Goal: Information Seeking & Learning: Learn about a topic

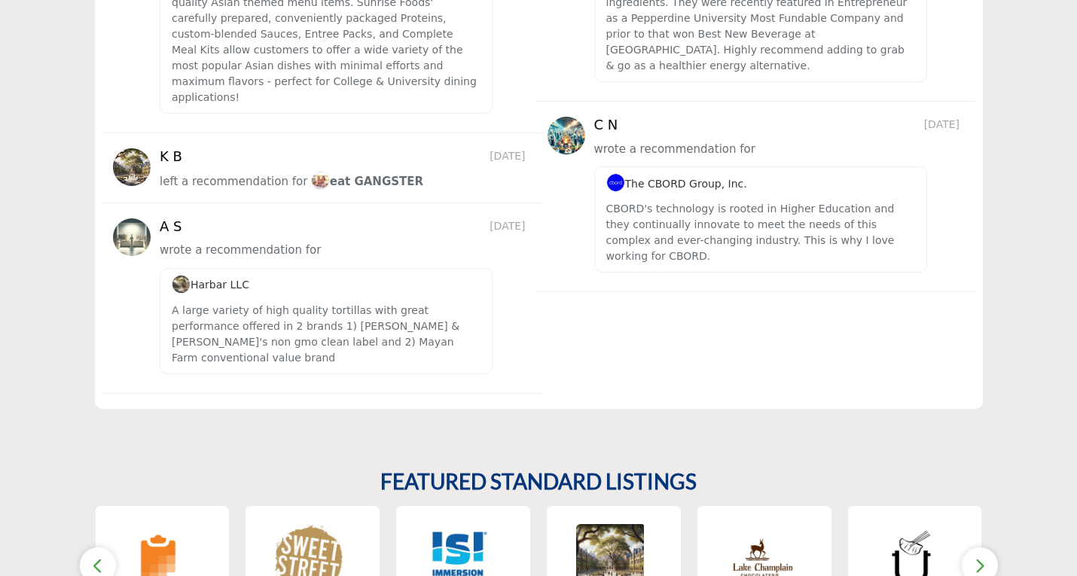
scroll to position [2226, 0]
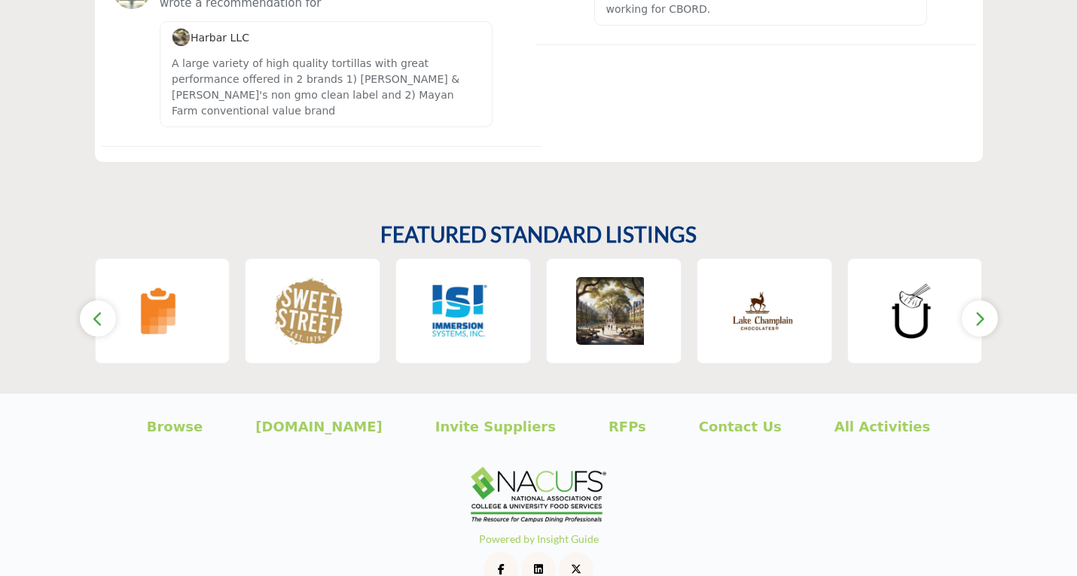
click at [987, 300] on button "button" at bounding box center [980, 318] width 36 height 36
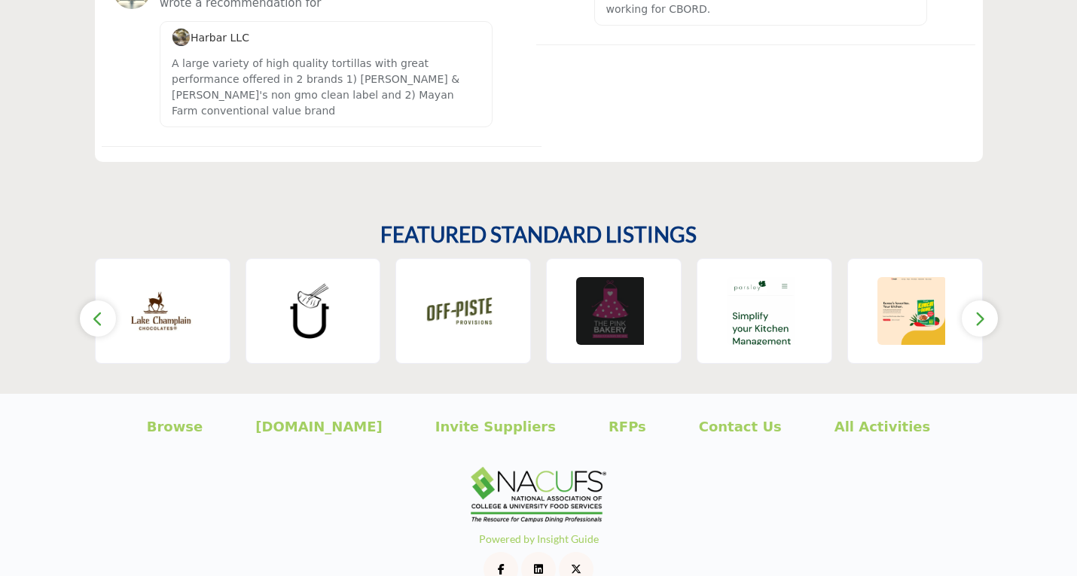
click at [624, 277] on img at bounding box center [610, 311] width 68 height 68
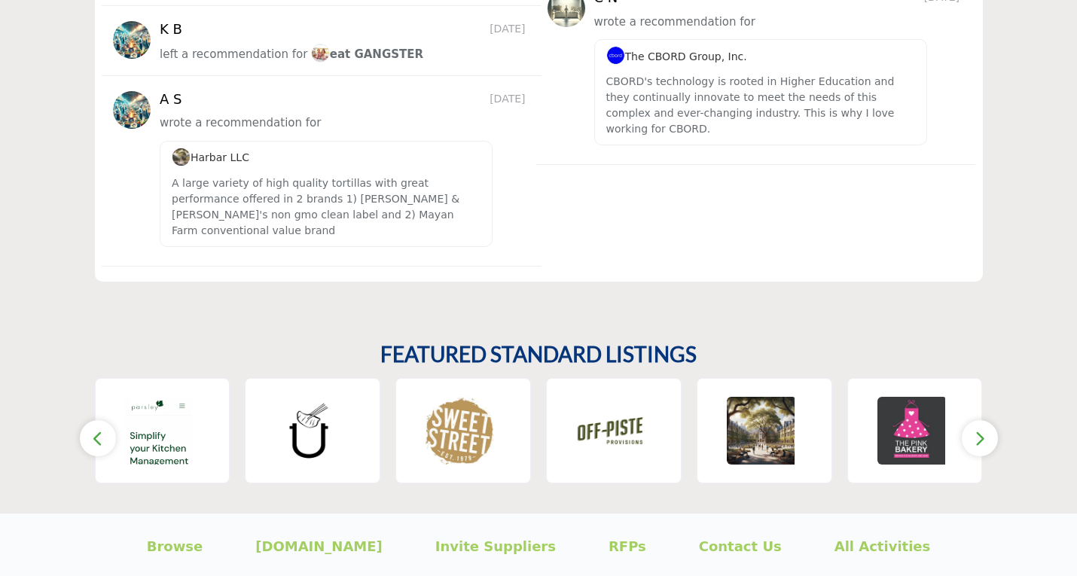
scroll to position [2109, 0]
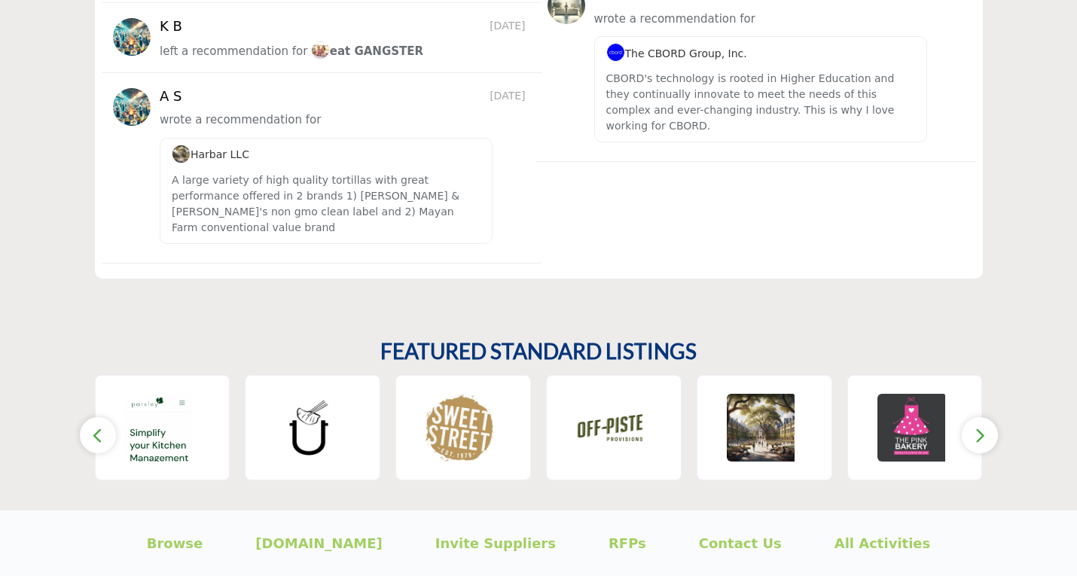
click at [984, 426] on icon "button" at bounding box center [980, 435] width 12 height 19
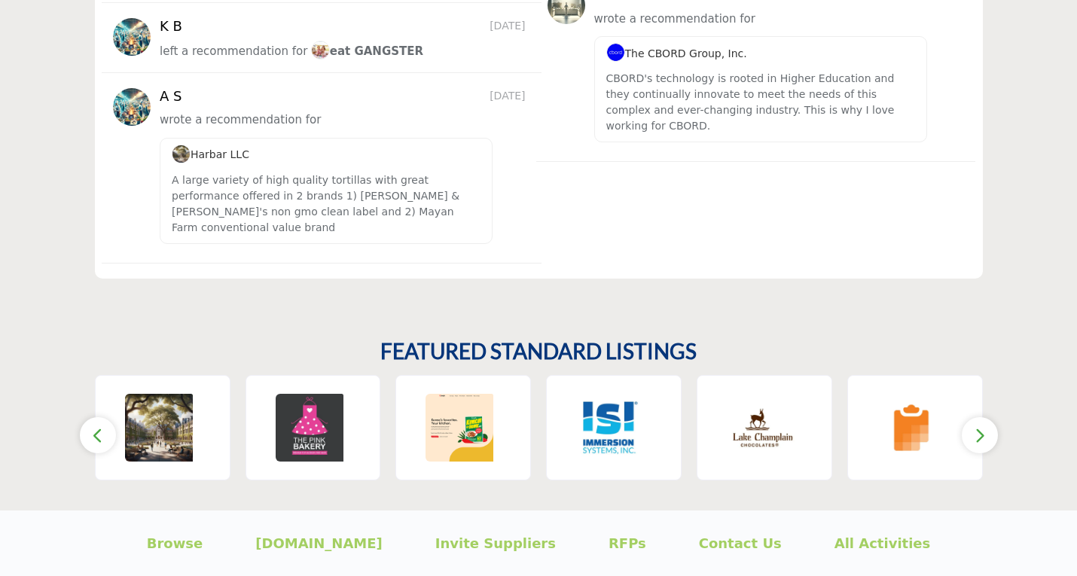
click at [984, 426] on icon "button" at bounding box center [980, 435] width 12 height 19
click at [979, 426] on icon "button" at bounding box center [980, 435] width 12 height 19
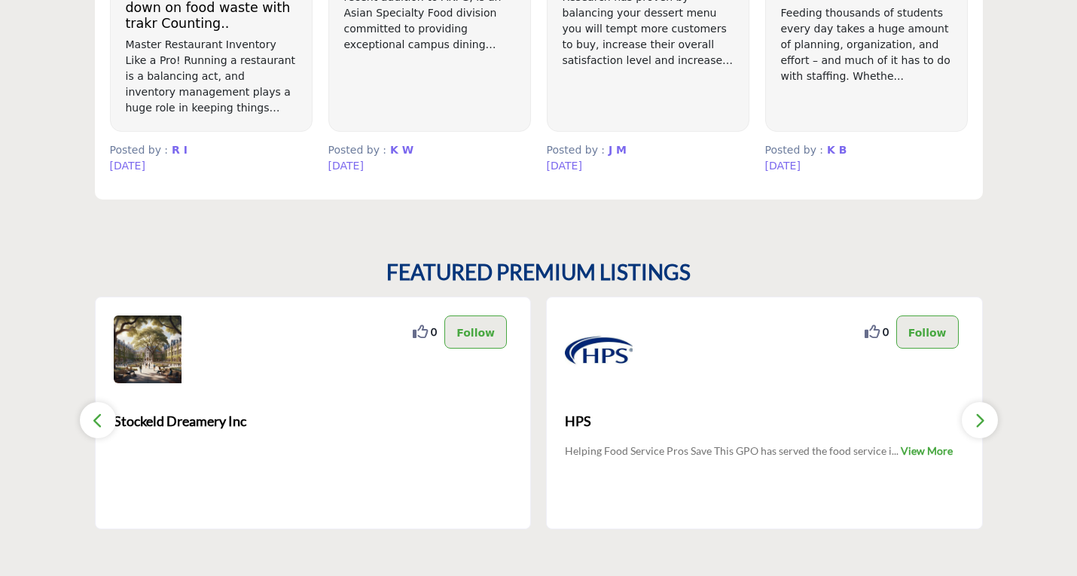
scroll to position [1206, 0]
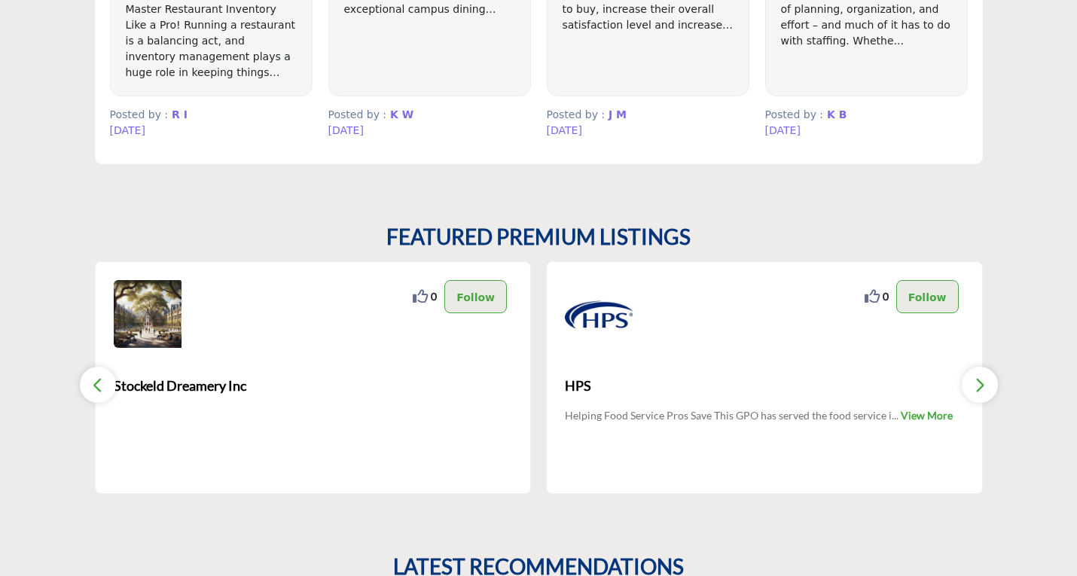
click at [985, 381] on icon "button" at bounding box center [980, 385] width 12 height 19
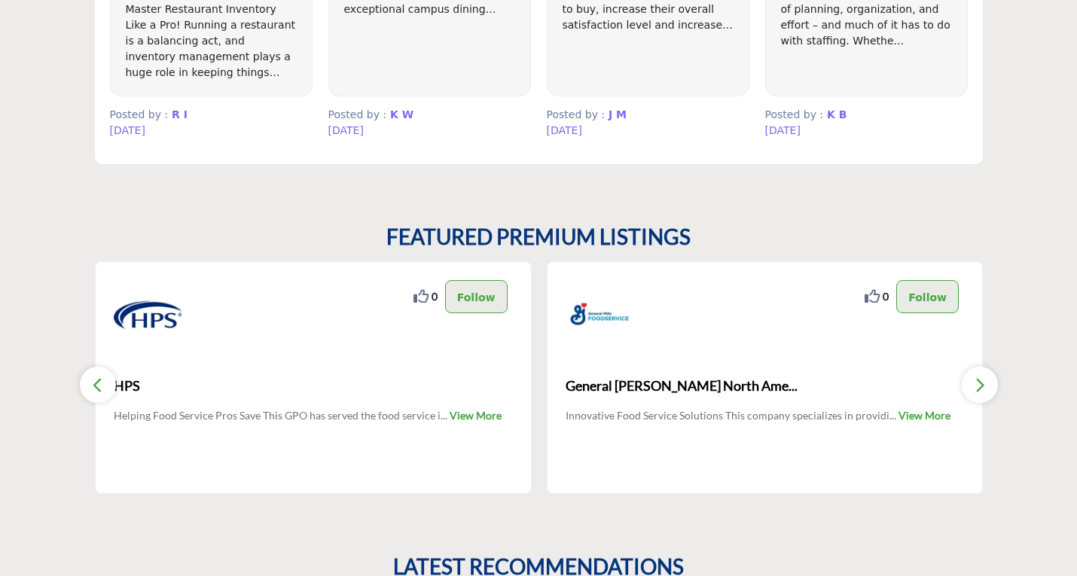
click at [985, 381] on icon "button" at bounding box center [980, 385] width 12 height 19
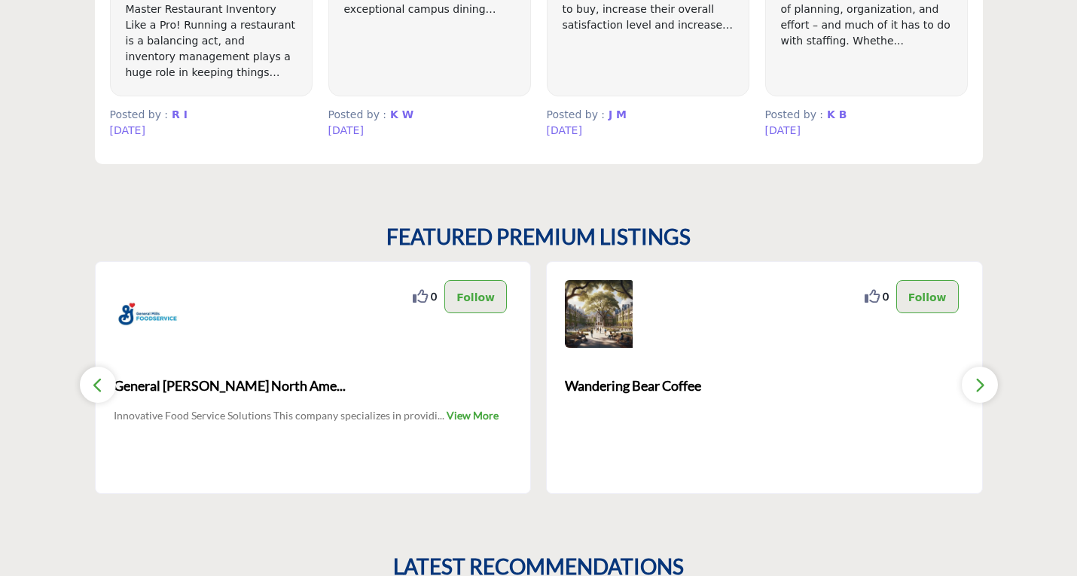
click at [981, 383] on icon "button" at bounding box center [980, 385] width 12 height 19
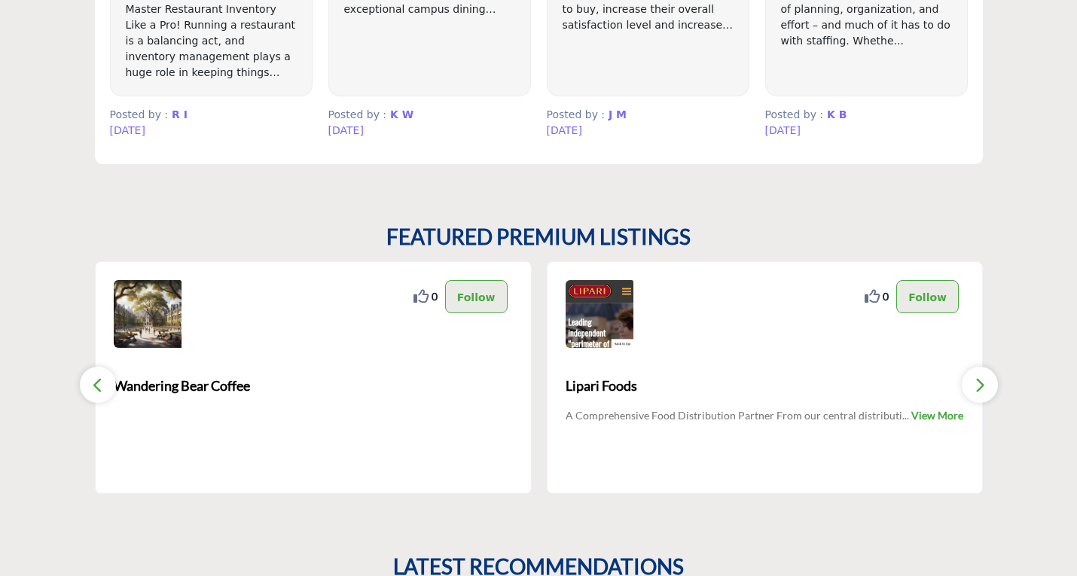
click at [981, 383] on icon "button" at bounding box center [980, 385] width 12 height 19
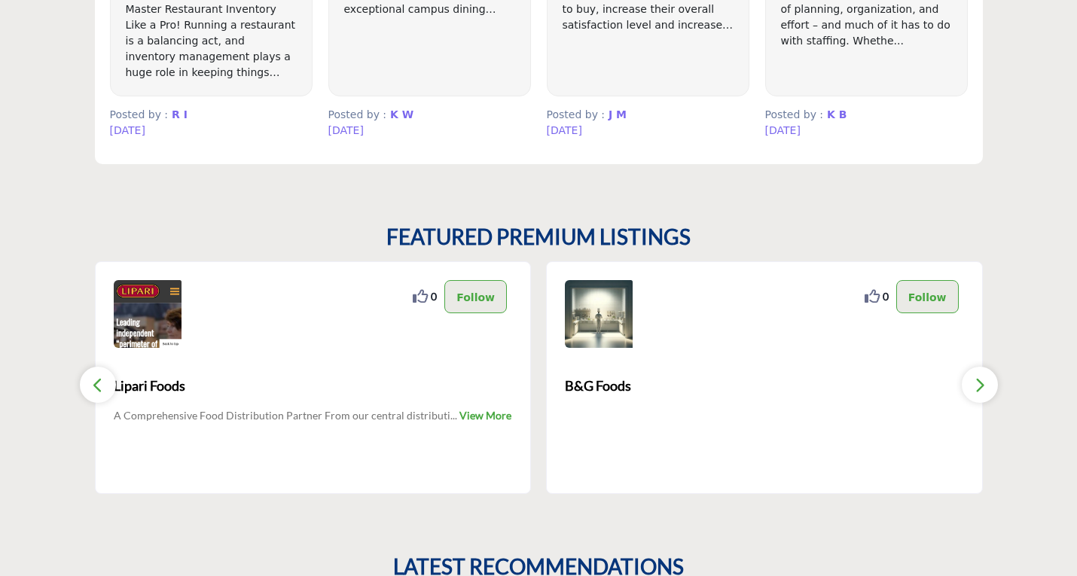
click at [981, 383] on icon "button" at bounding box center [980, 385] width 12 height 19
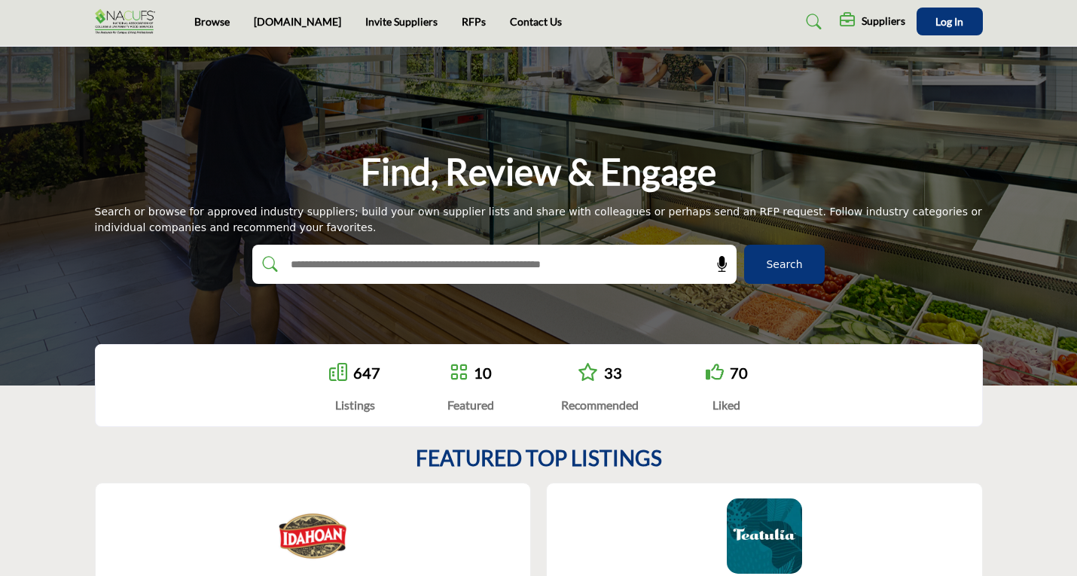
scroll to position [0, 0]
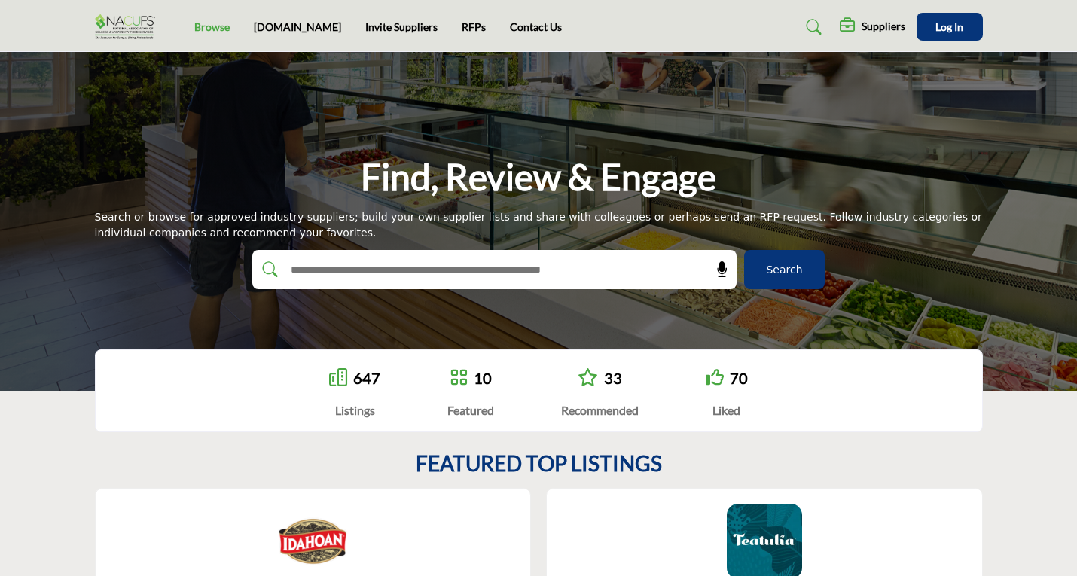
click at [211, 29] on link "Browse" at bounding box center [211, 26] width 35 height 13
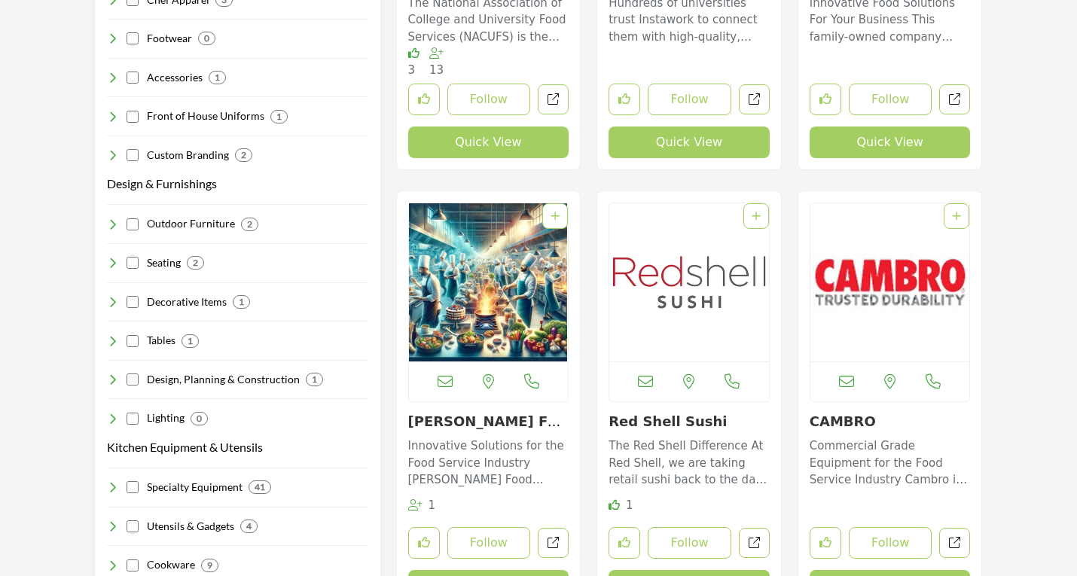
scroll to position [602, 0]
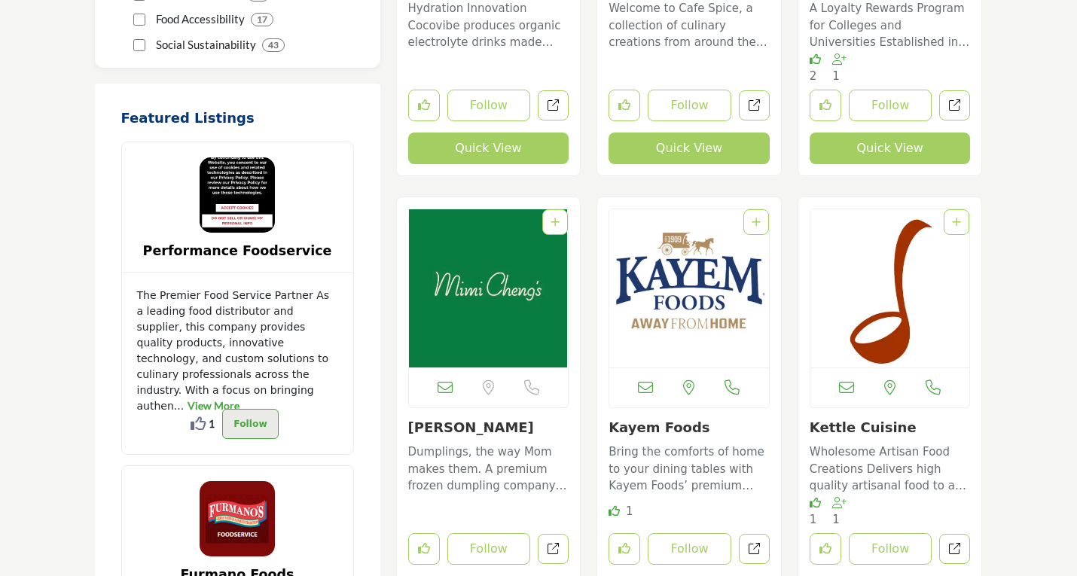
scroll to position [2937, 0]
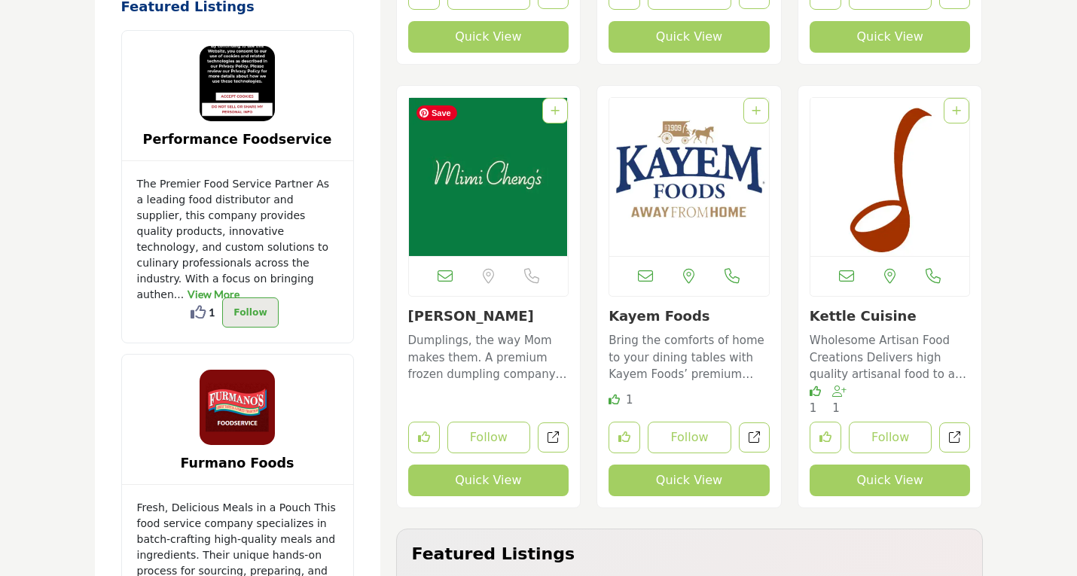
click at [497, 205] on img "Open Listing in new tab" at bounding box center [489, 177] width 160 height 158
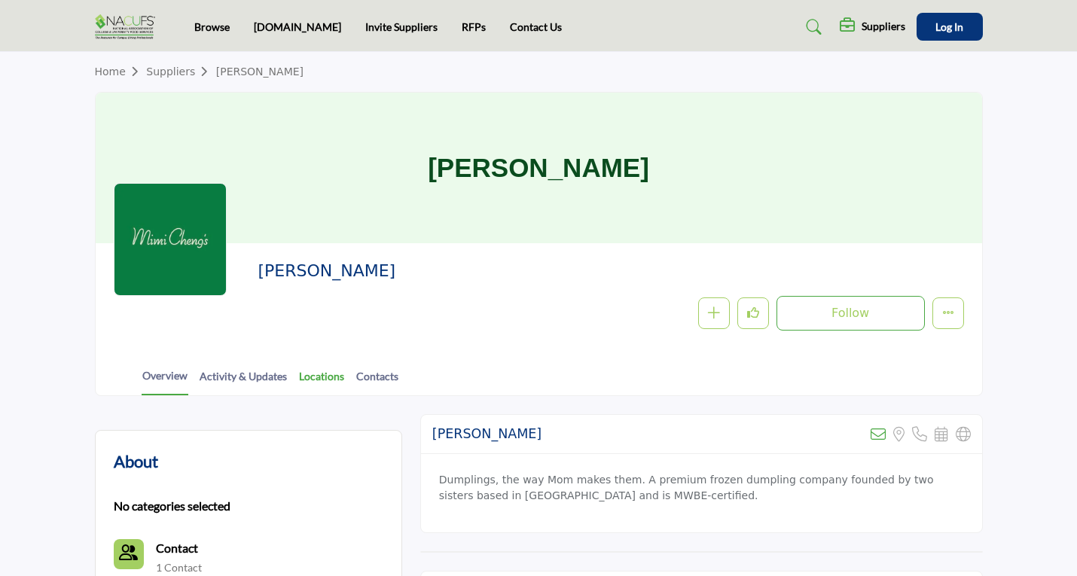
click at [331, 377] on link "Locations" at bounding box center [321, 381] width 47 height 26
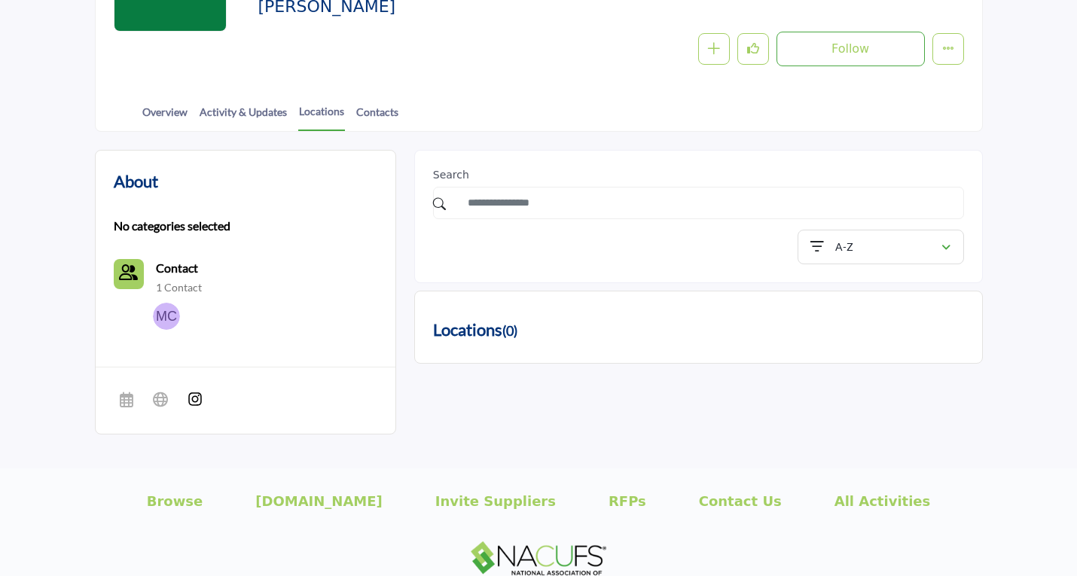
scroll to position [301, 0]
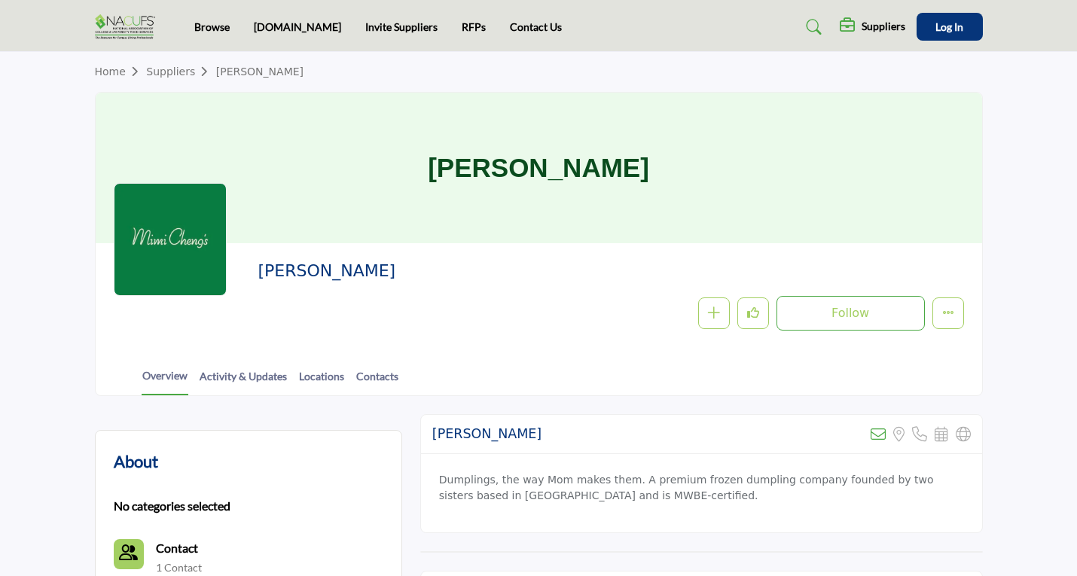
click at [812, 26] on icon at bounding box center [814, 27] width 15 height 15
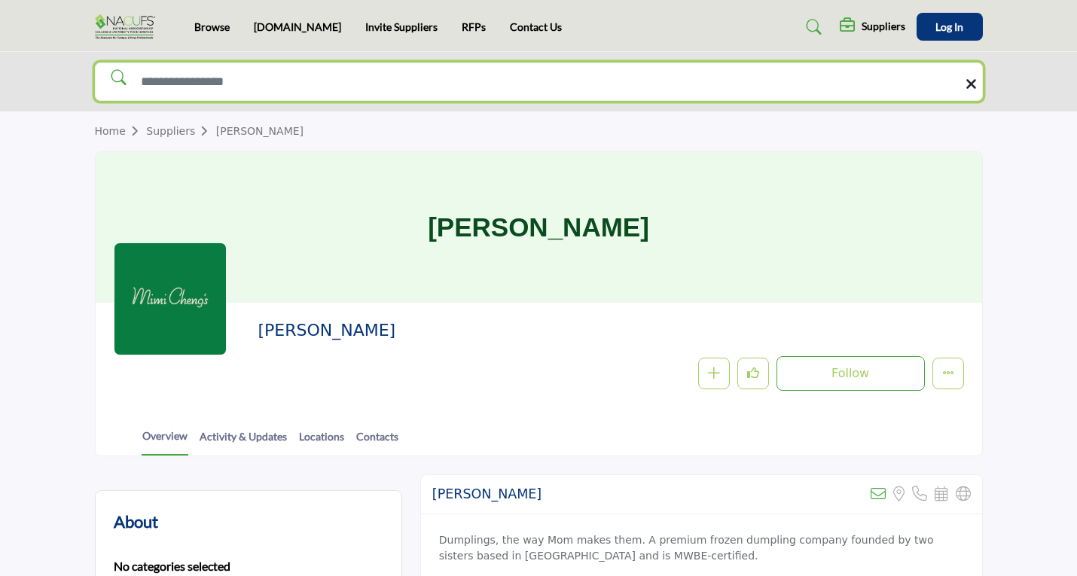
click at [535, 83] on input "Search Solutions" at bounding box center [539, 82] width 888 height 38
type input "**********"
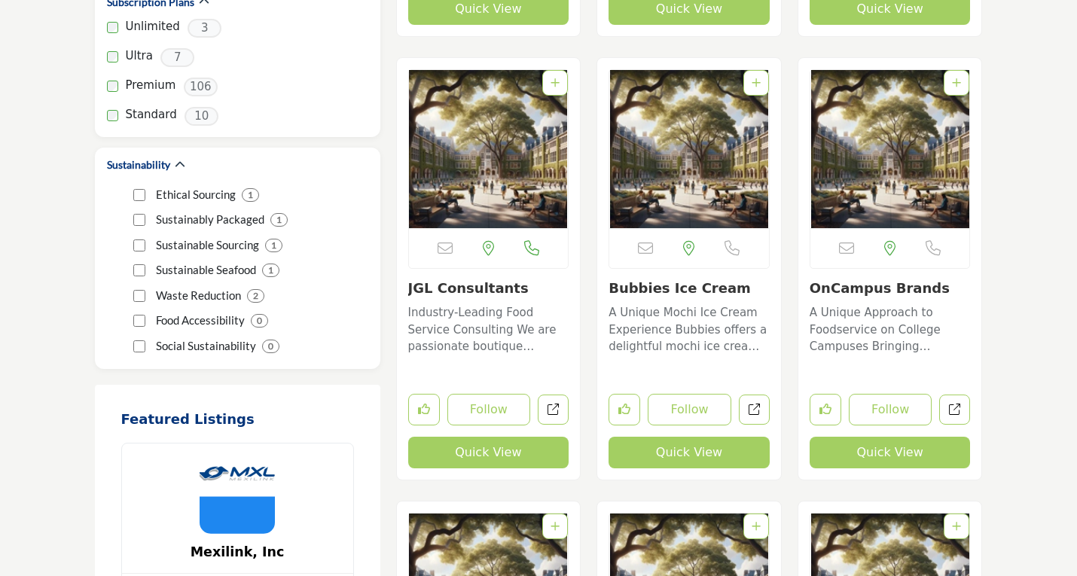
scroll to position [2561, 0]
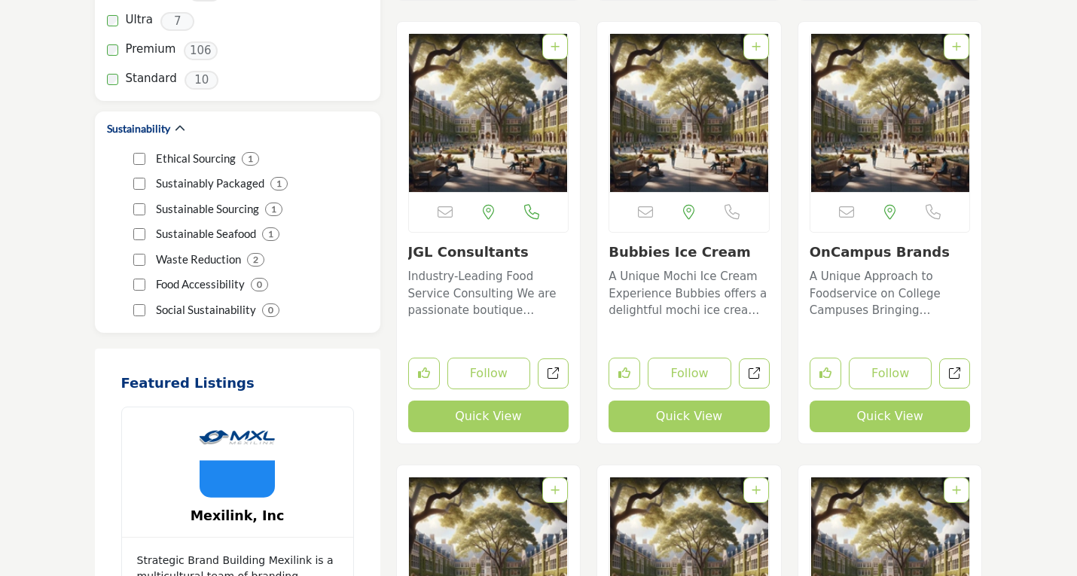
click at [659, 250] on link "Bubbies Ice Cream" at bounding box center [680, 252] width 142 height 16
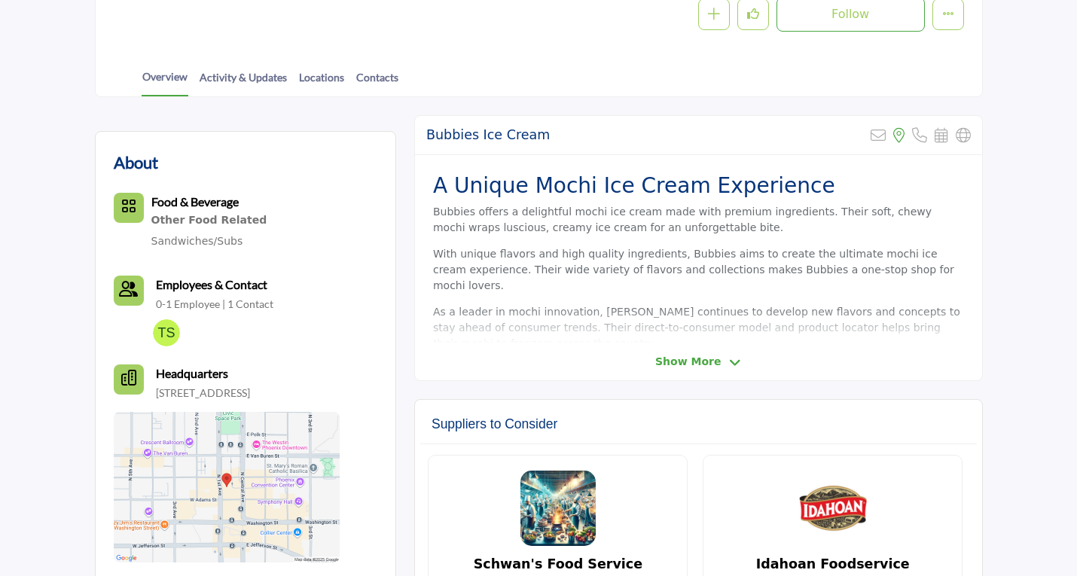
scroll to position [301, 0]
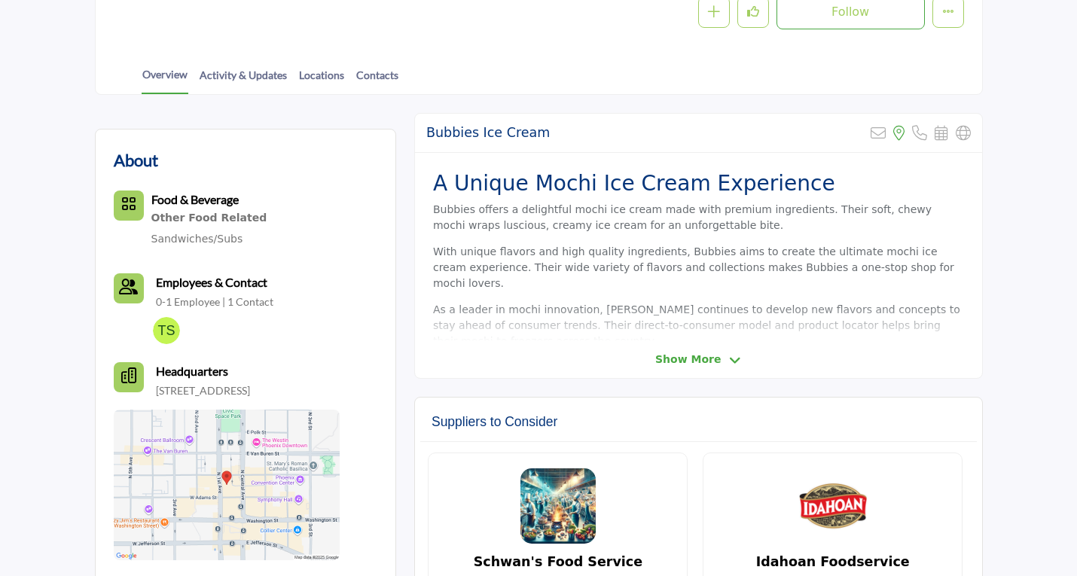
click at [705, 353] on span "Show More" at bounding box center [688, 360] width 66 height 16
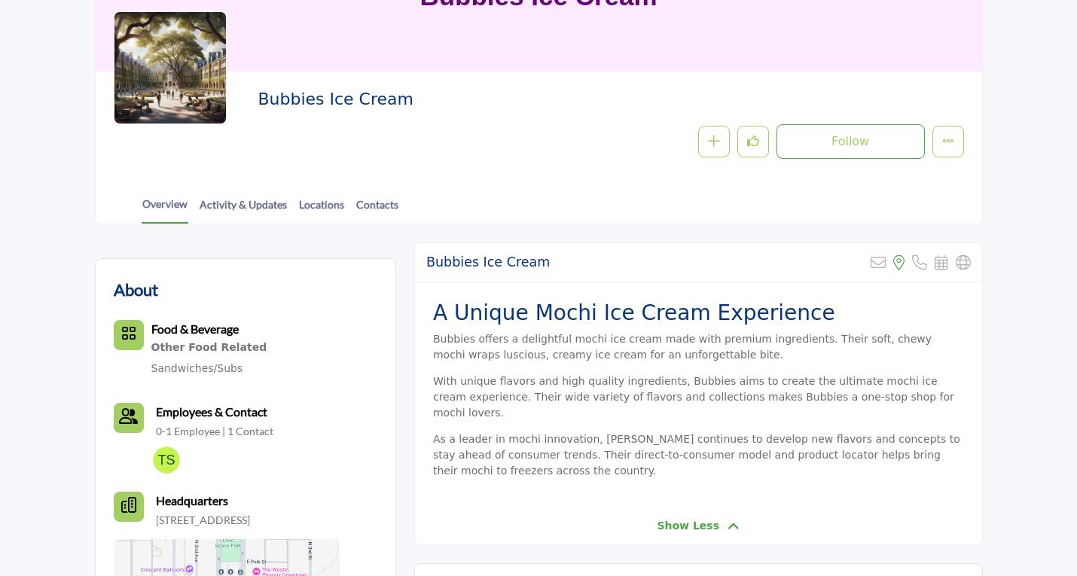
scroll to position [151, 0]
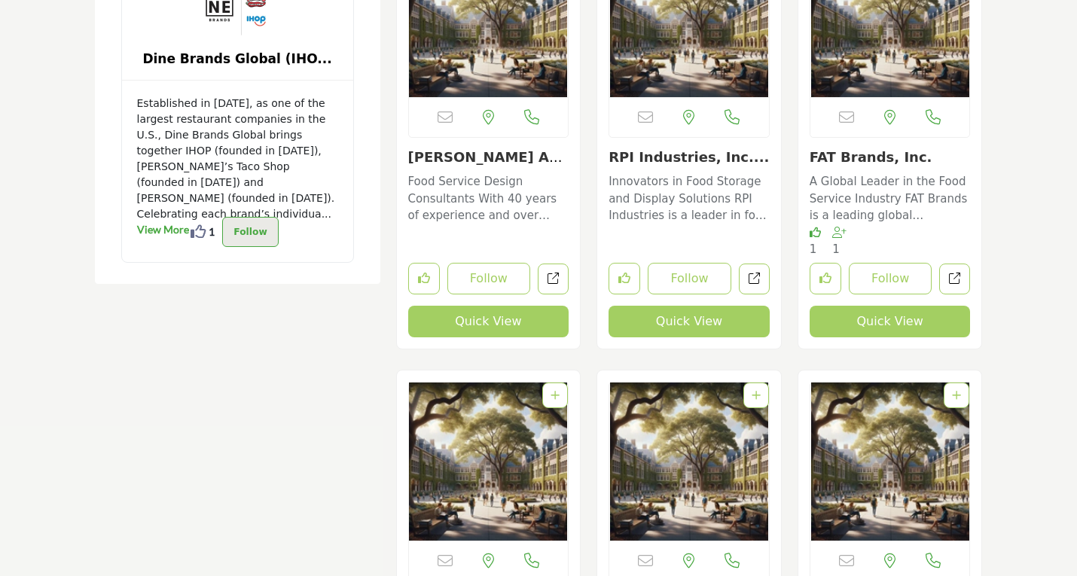
scroll to position [3992, 0]
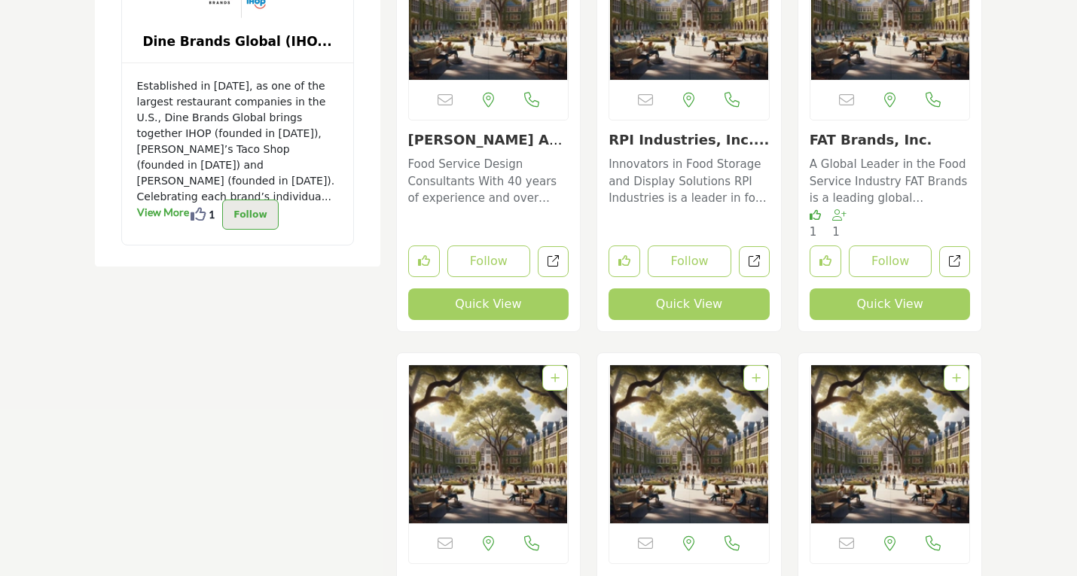
click at [883, 299] on button "Quick View" at bounding box center [890, 304] width 161 height 32
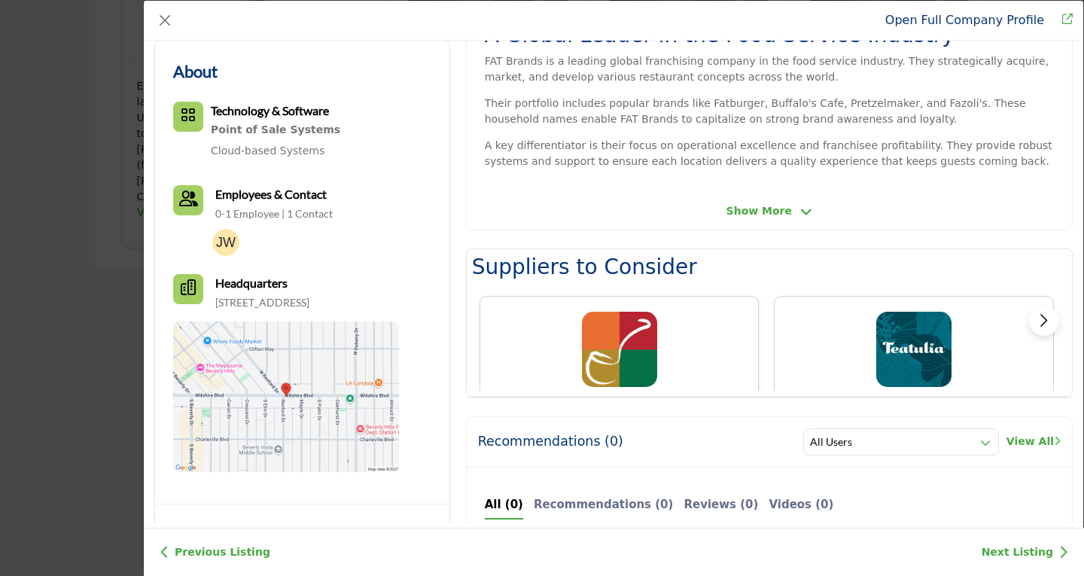
scroll to position [362, 0]
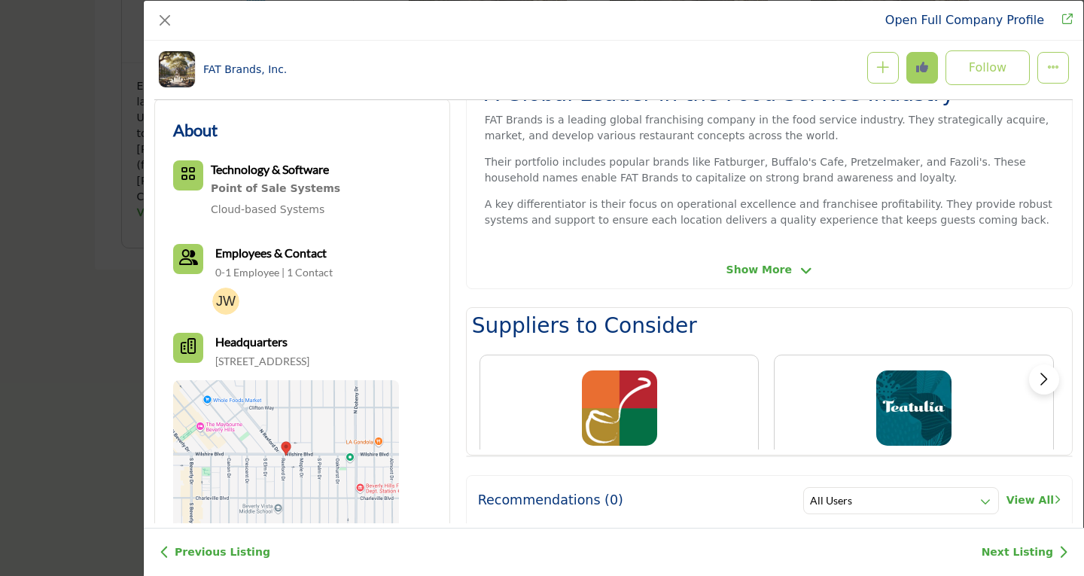
click at [762, 265] on span "Show More" at bounding box center [760, 270] width 66 height 16
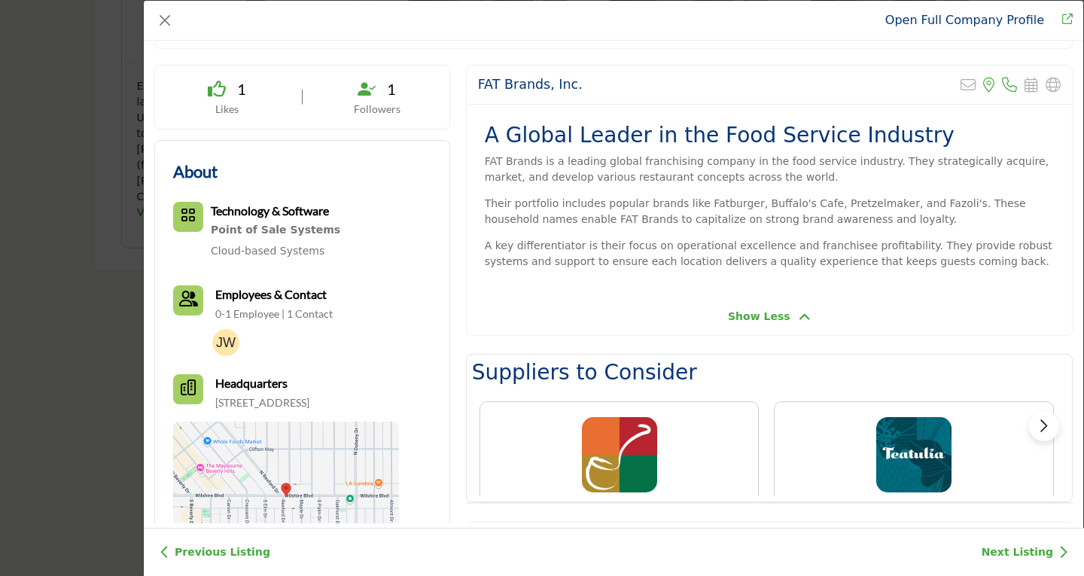
scroll to position [226, 0]
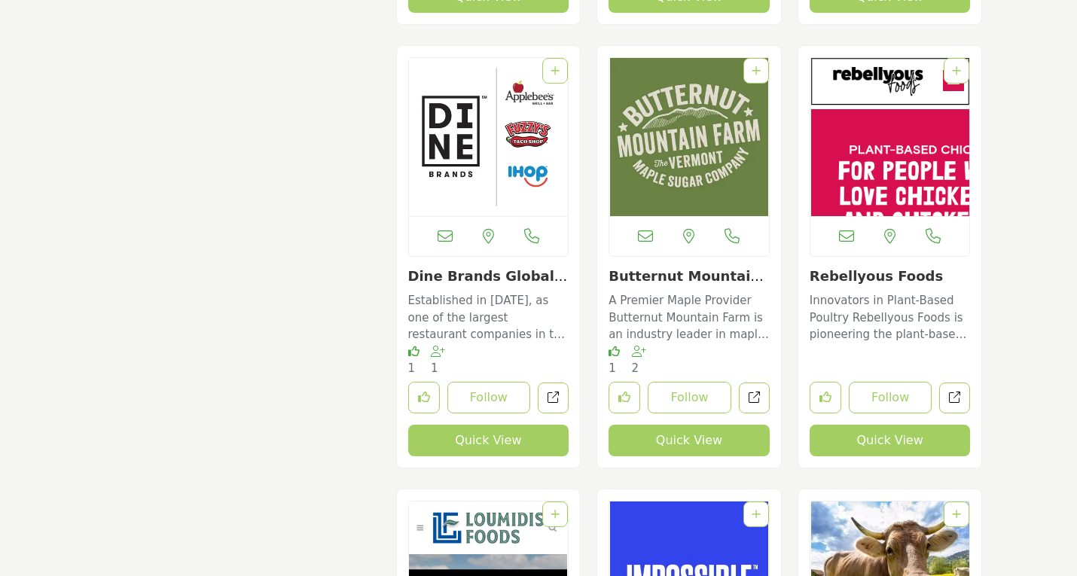
scroll to position [4745, 0]
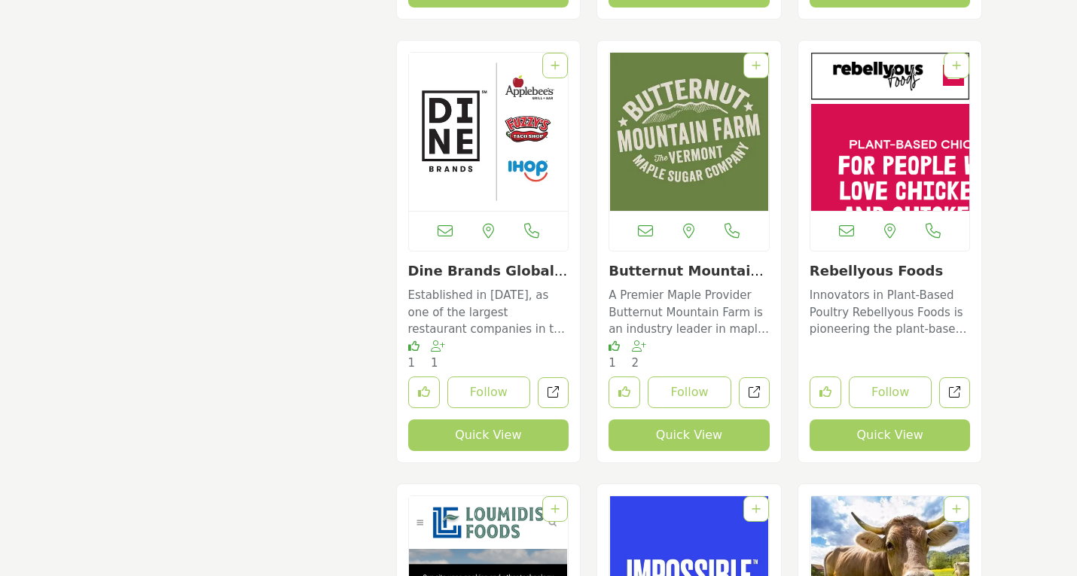
click at [465, 268] on link "Dine Brands Global (..." at bounding box center [488, 279] width 160 height 32
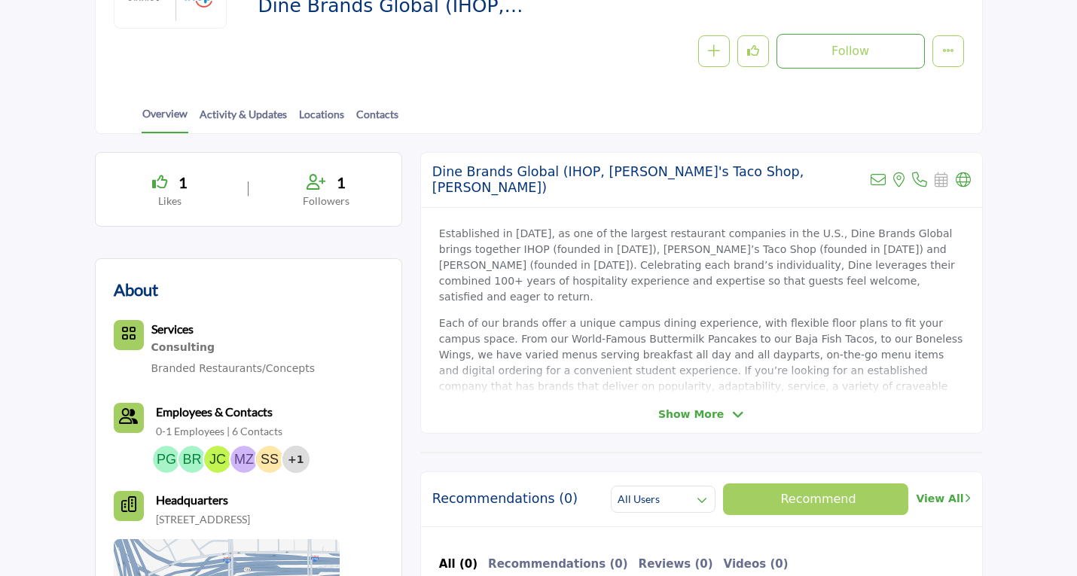
scroll to position [301, 0]
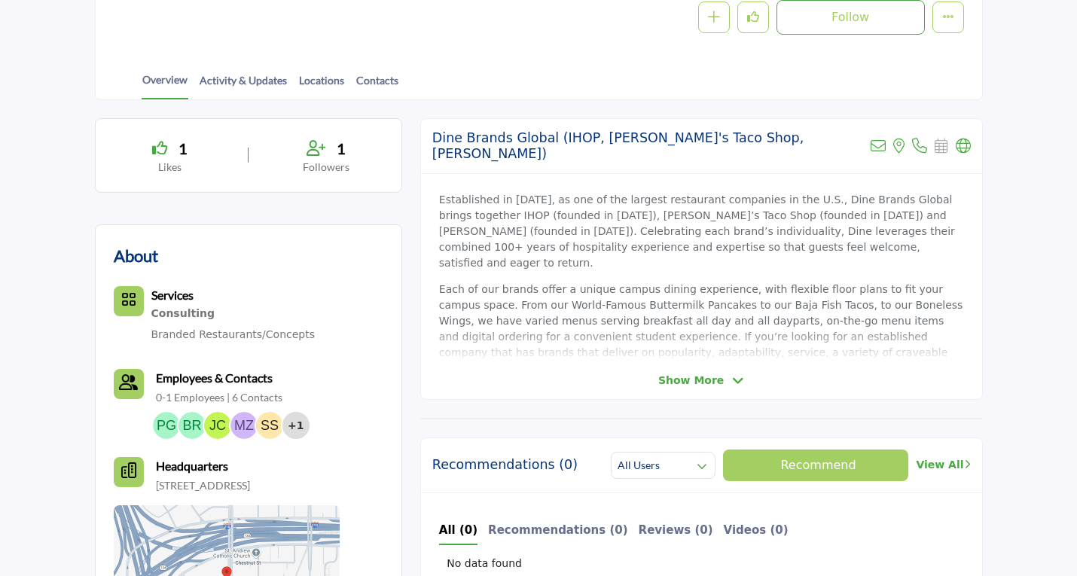
click at [690, 373] on span "Show More" at bounding box center [691, 381] width 66 height 16
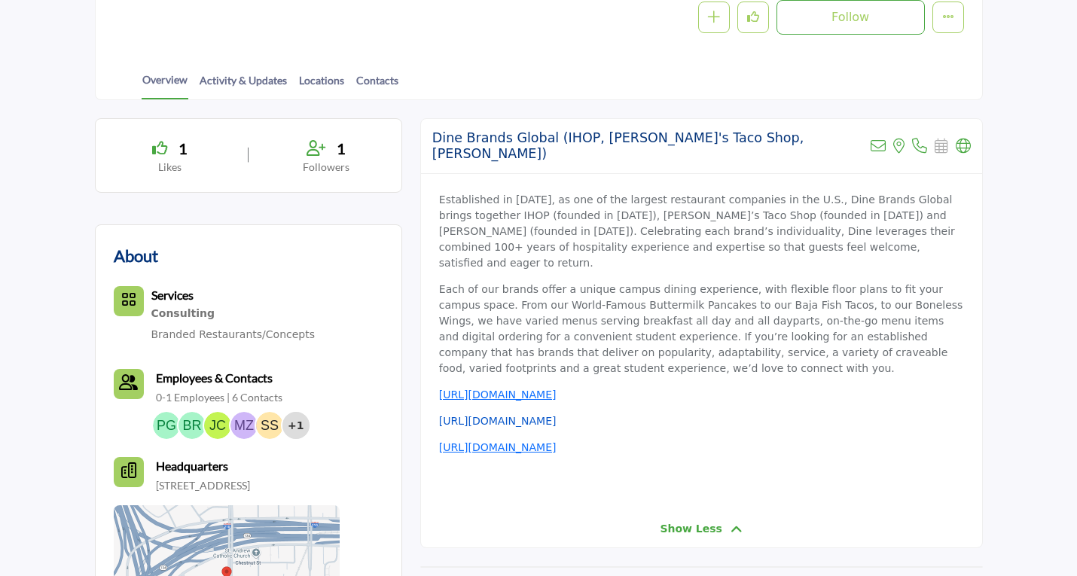
click at [499, 415] on link "[URL][DOMAIN_NAME]" at bounding box center [497, 421] width 117 height 12
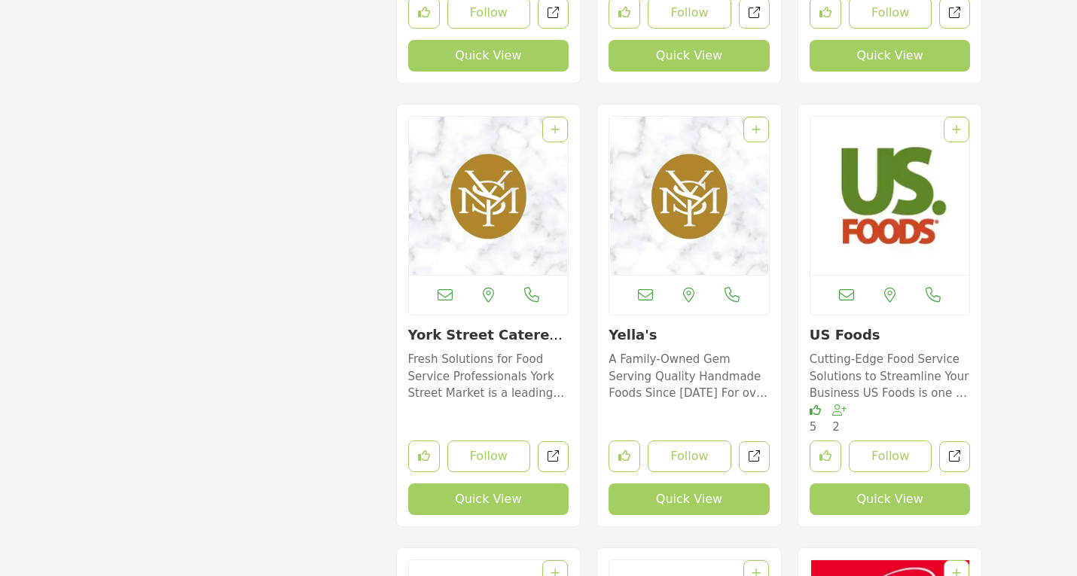
scroll to position [5593, 0]
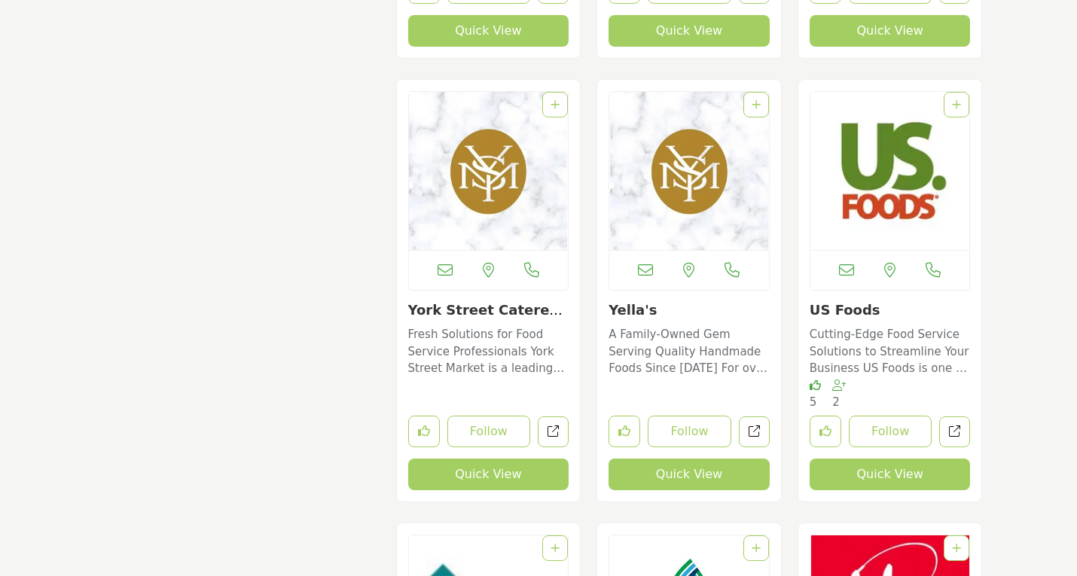
click at [752, 110] on icon "Add To List" at bounding box center [756, 104] width 9 height 11
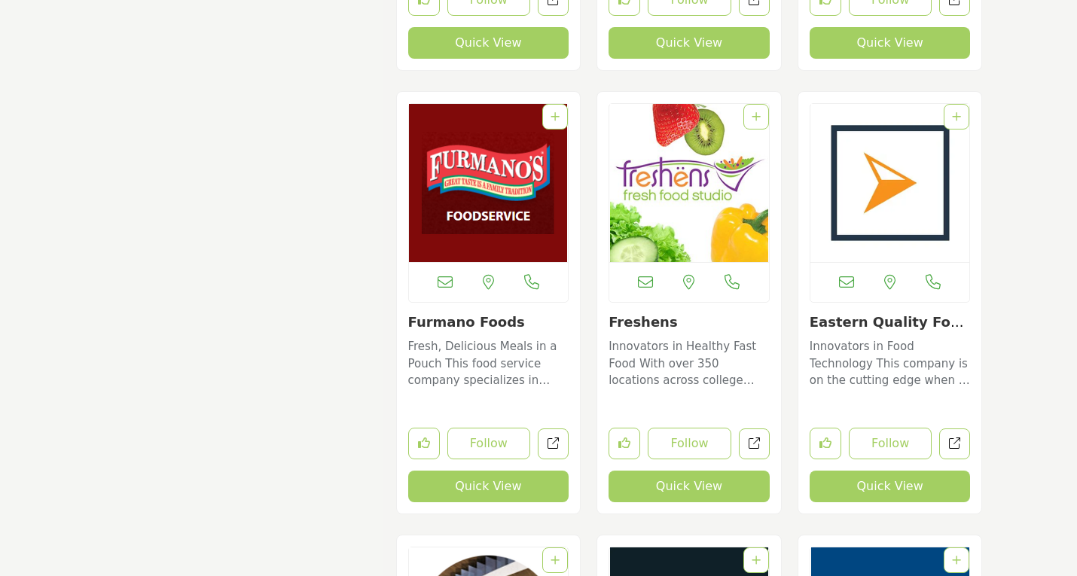
scroll to position [12139, 0]
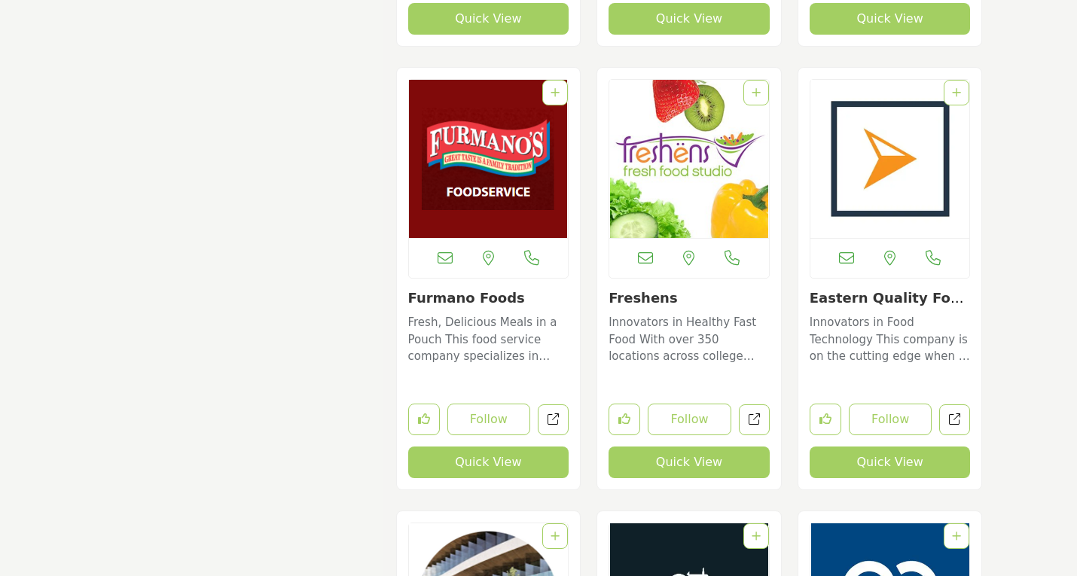
click at [654, 290] on link "Freshens" at bounding box center [643, 298] width 69 height 16
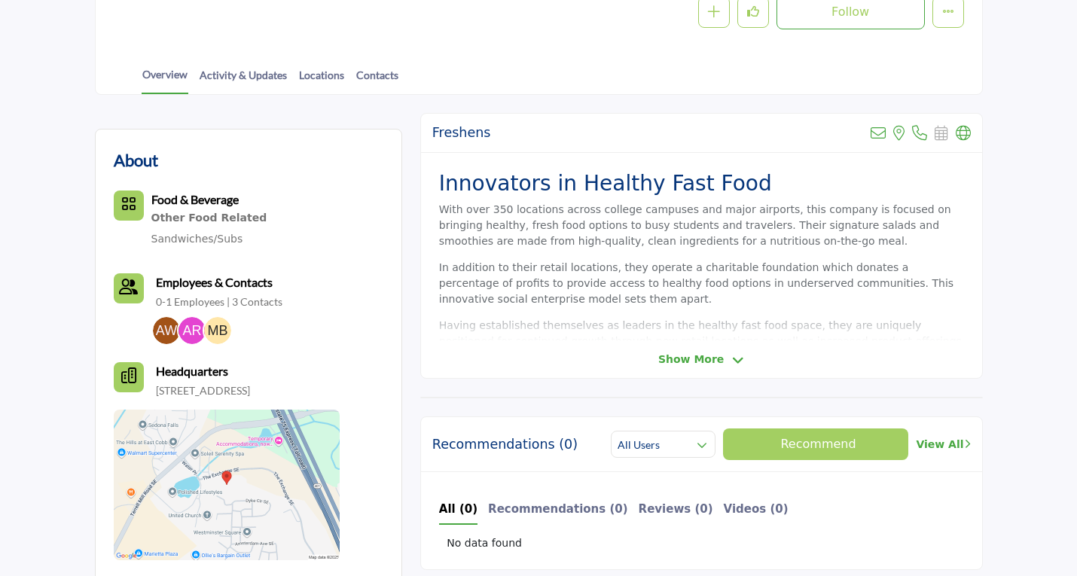
scroll to position [301, 0]
click at [685, 357] on span "Show More" at bounding box center [691, 360] width 66 height 16
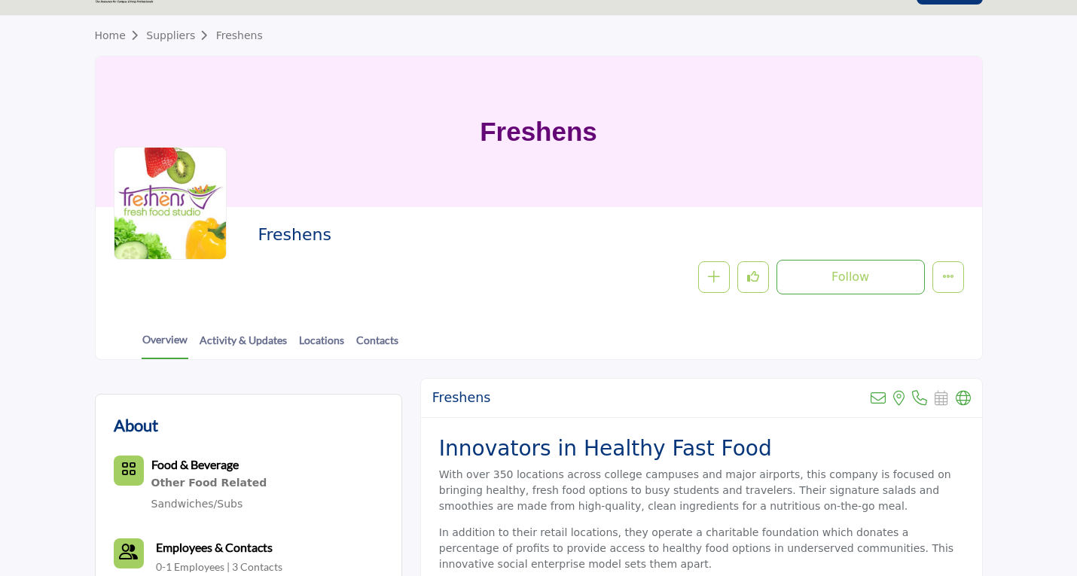
scroll to position [0, 0]
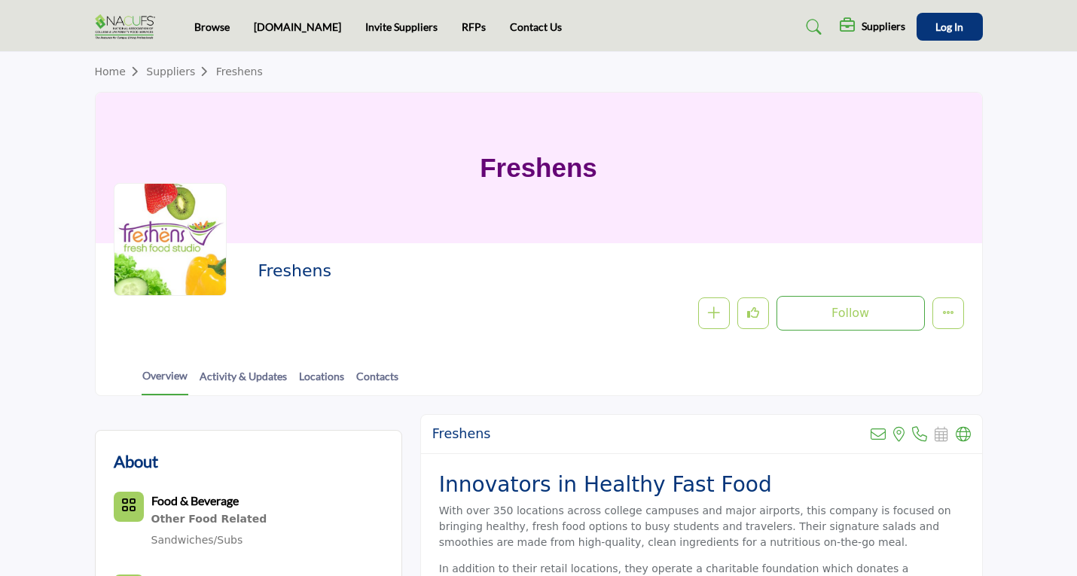
click at [167, 69] on link "Suppliers" at bounding box center [180, 72] width 69 height 12
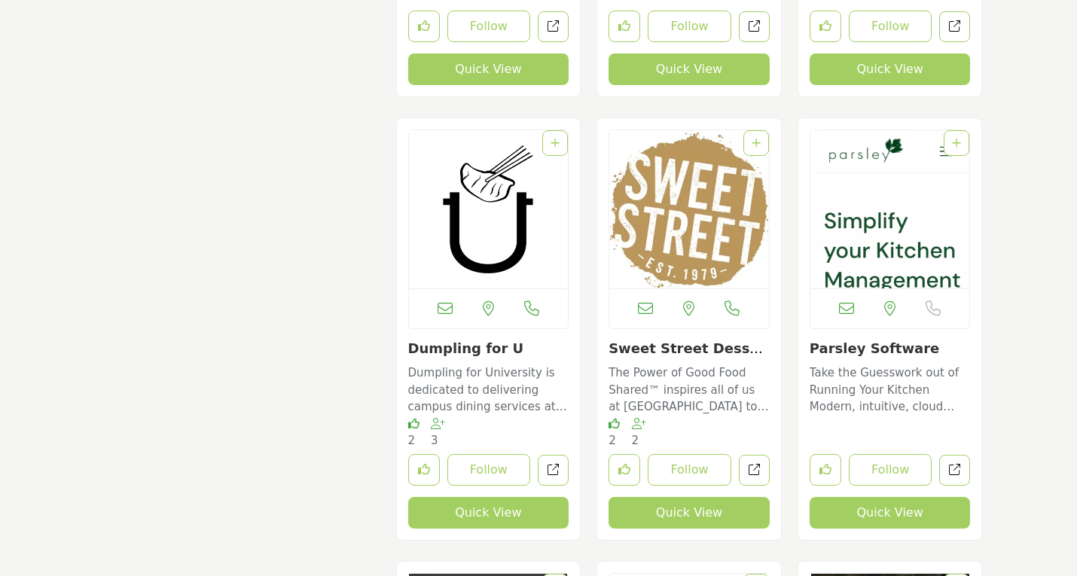
scroll to position [19958, 0]
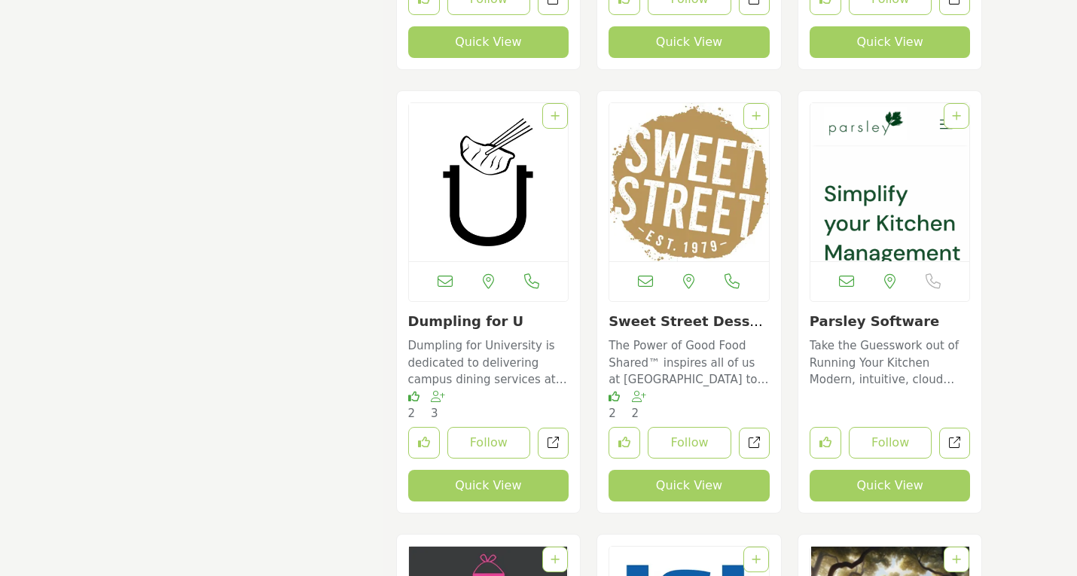
click at [485, 337] on p "Dumpling for University is dedicated to delivering campus dining services at un…" at bounding box center [488, 362] width 161 height 51
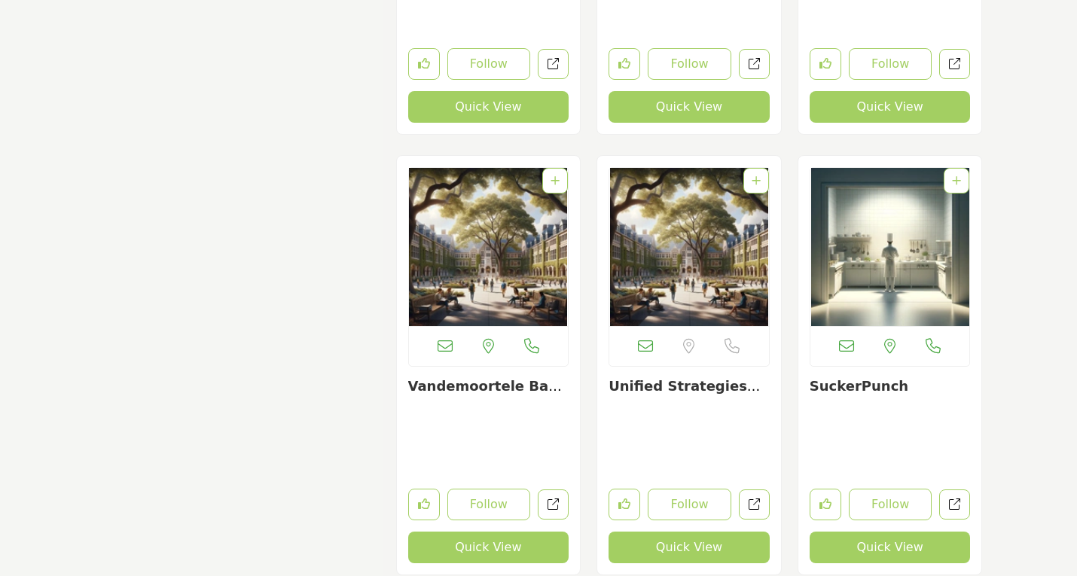
scroll to position [15315, 0]
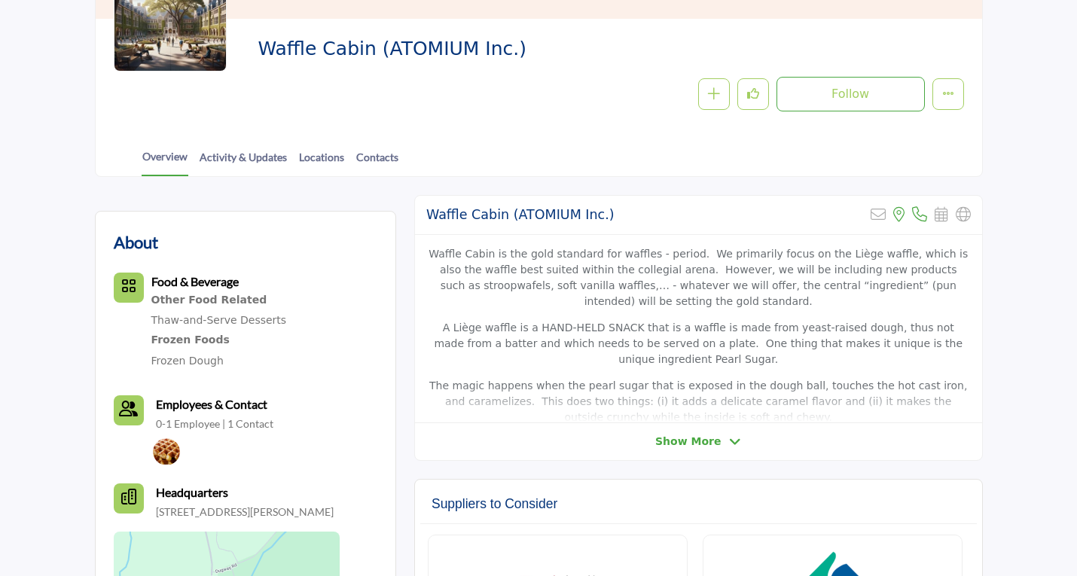
scroll to position [226, 0]
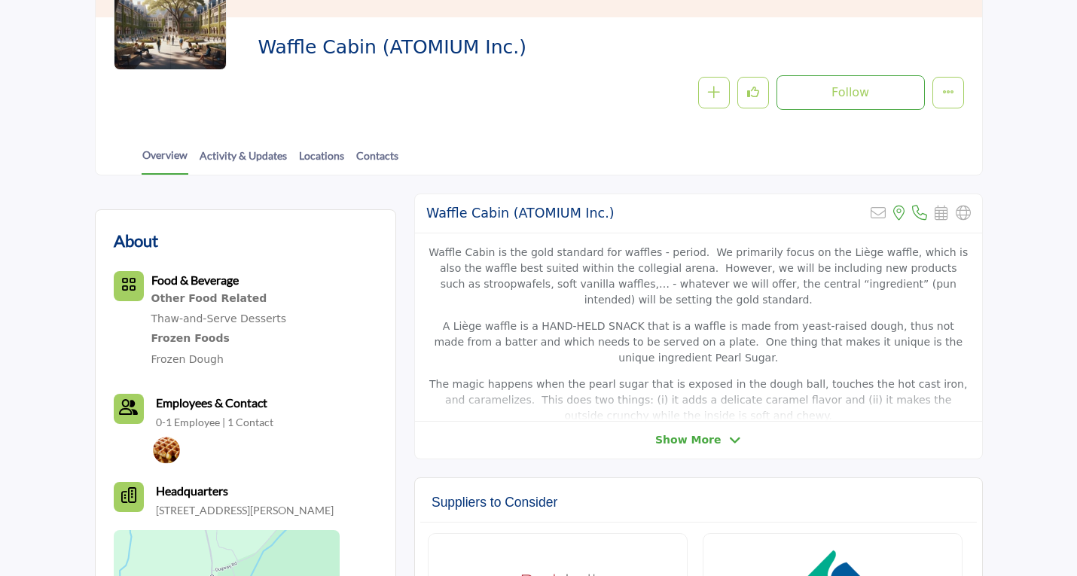
click at [678, 441] on span "Show More" at bounding box center [688, 440] width 66 height 16
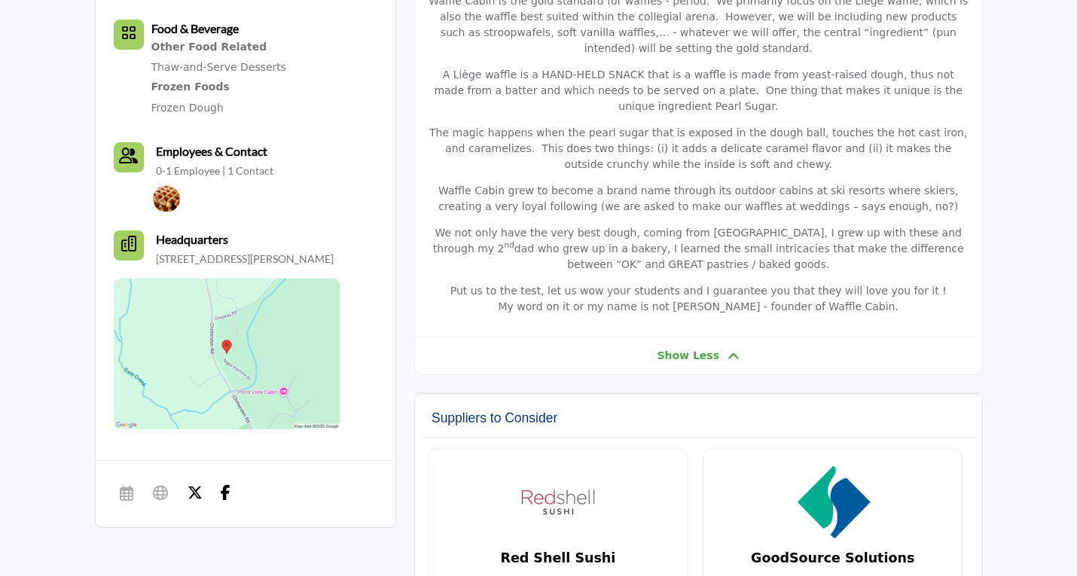
scroll to position [0, 0]
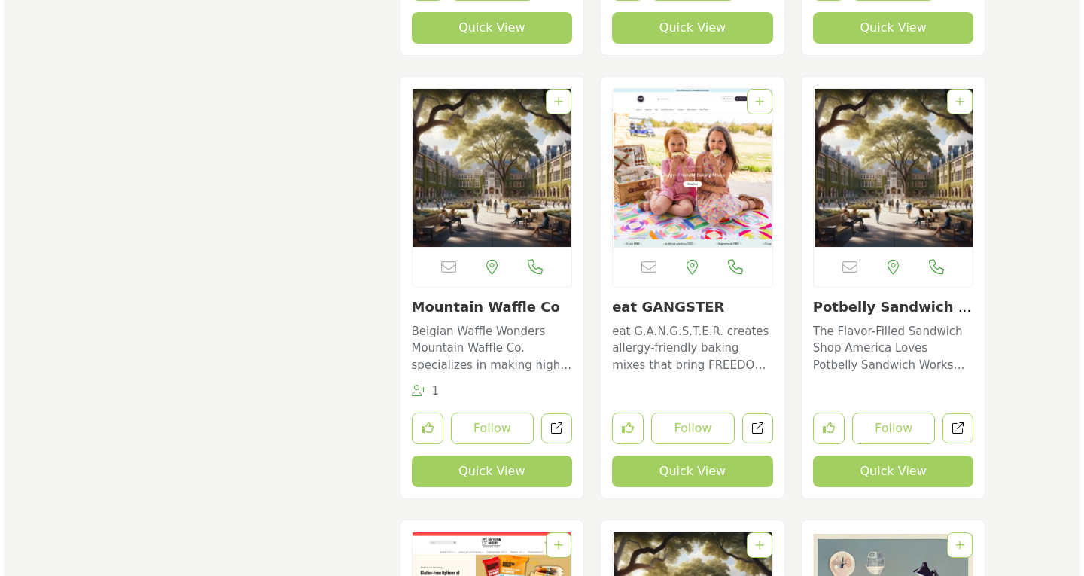
scroll to position [22613, 0]
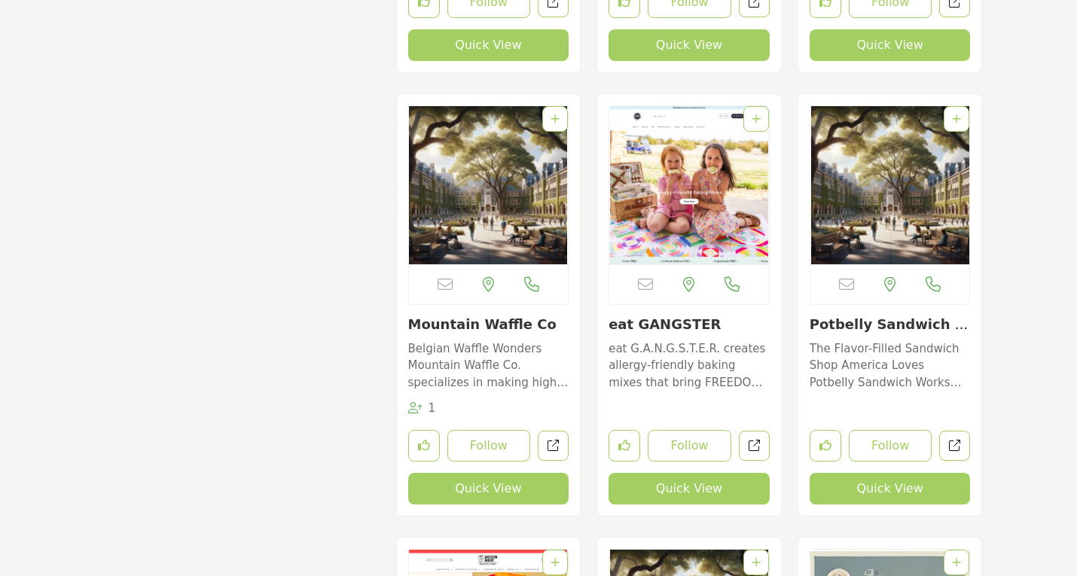
click at [889, 473] on button "Quick View" at bounding box center [890, 489] width 161 height 32
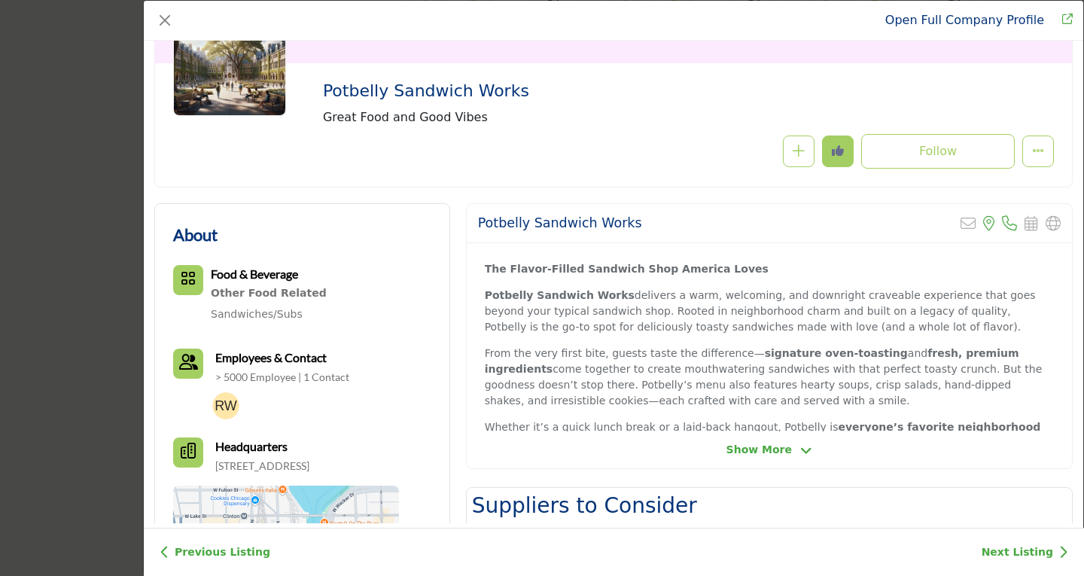
scroll to position [151, 0]
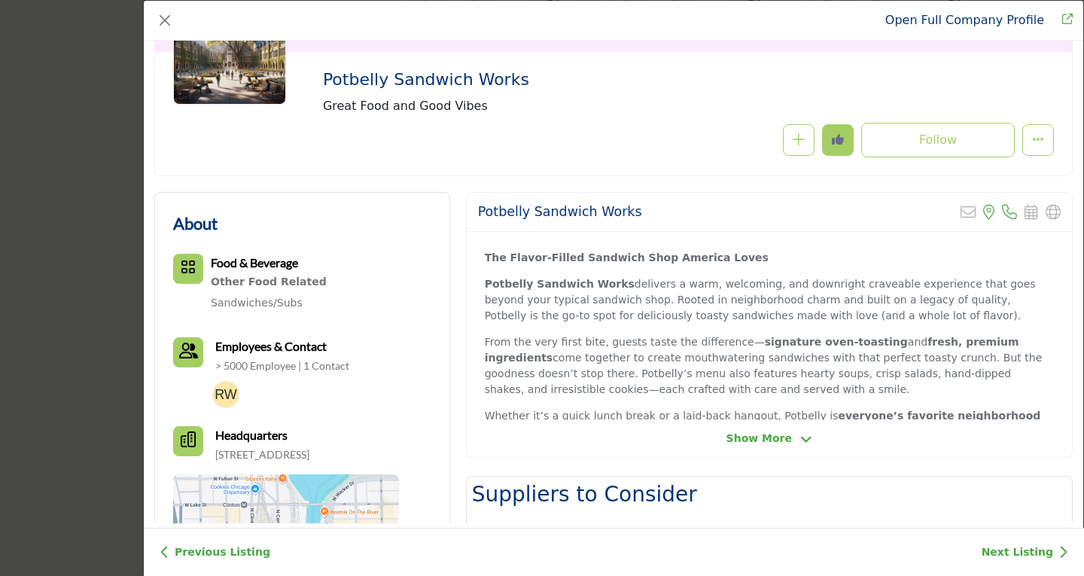
click at [776, 438] on span "Show More" at bounding box center [760, 439] width 66 height 16
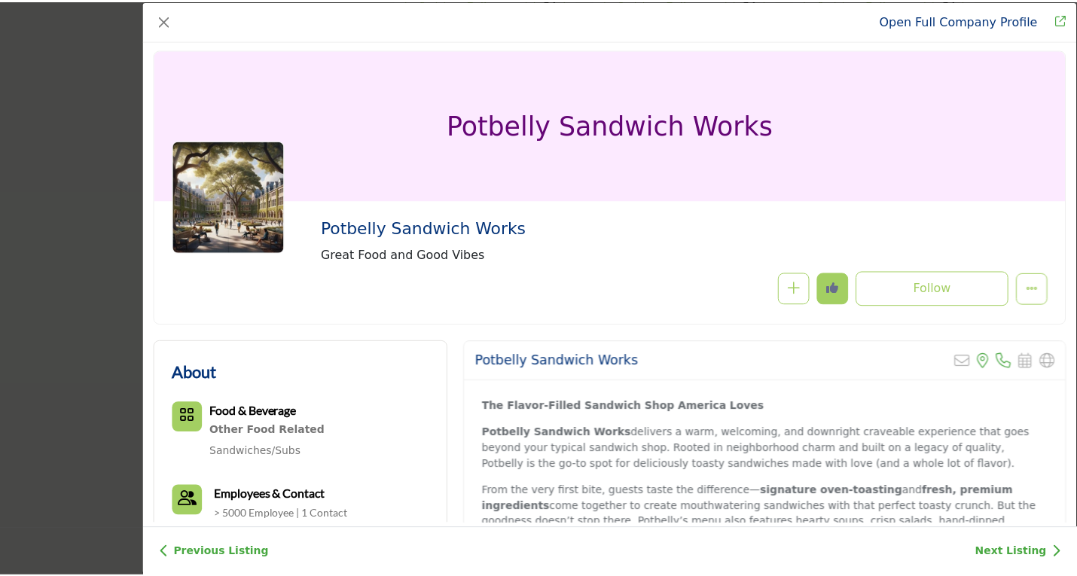
scroll to position [0, 0]
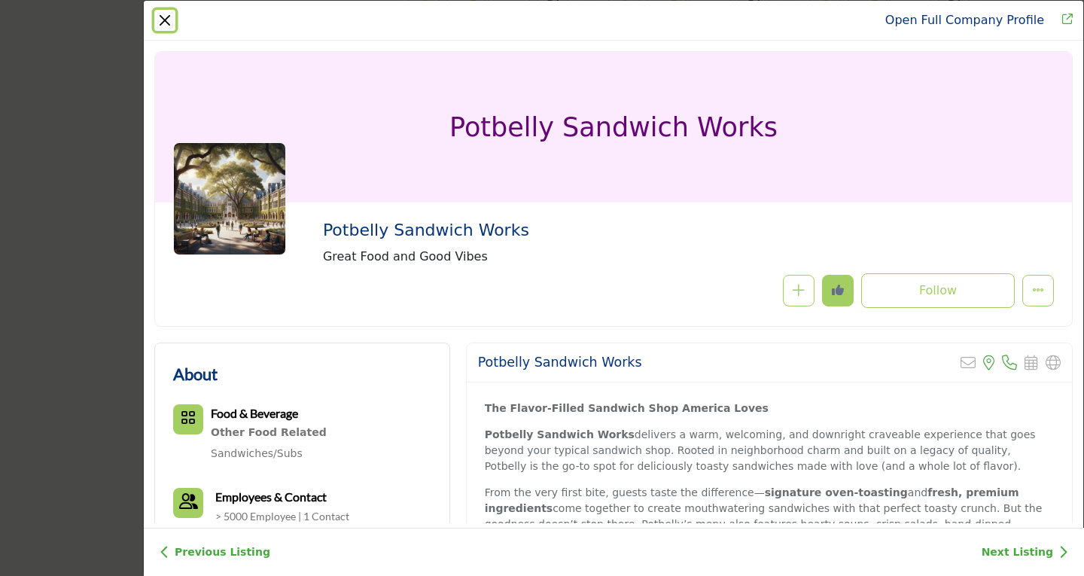
click at [157, 17] on button "Close" at bounding box center [164, 20] width 21 height 21
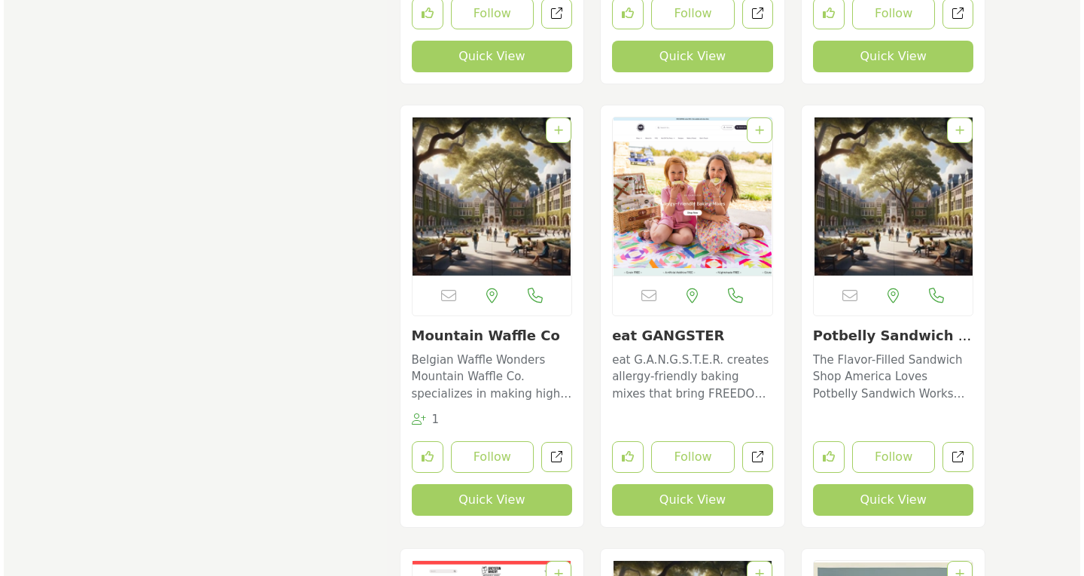
scroll to position [22664, 0]
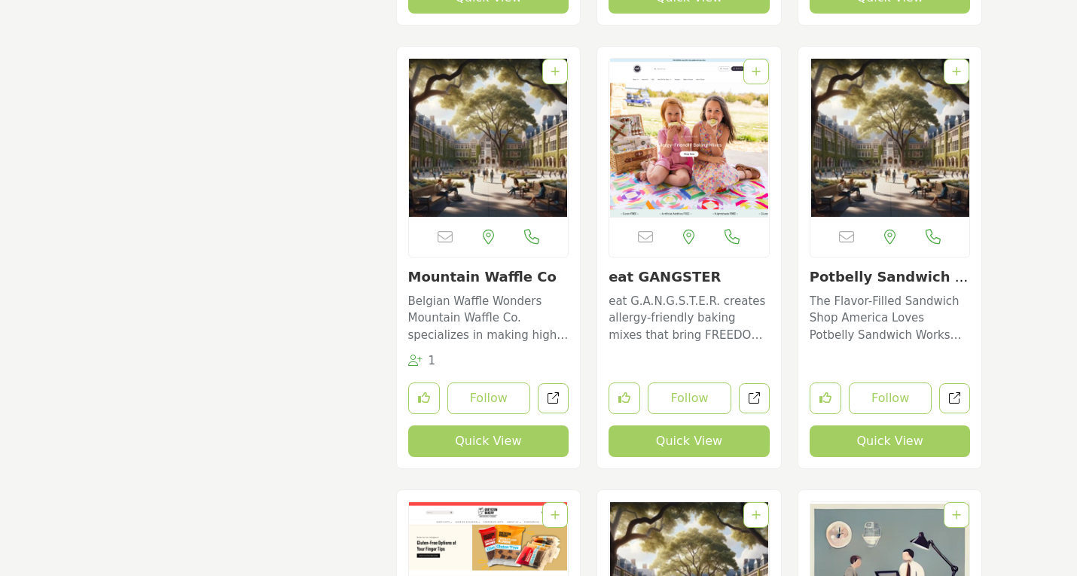
click at [881, 426] on button "Quick View" at bounding box center [890, 442] width 161 height 32
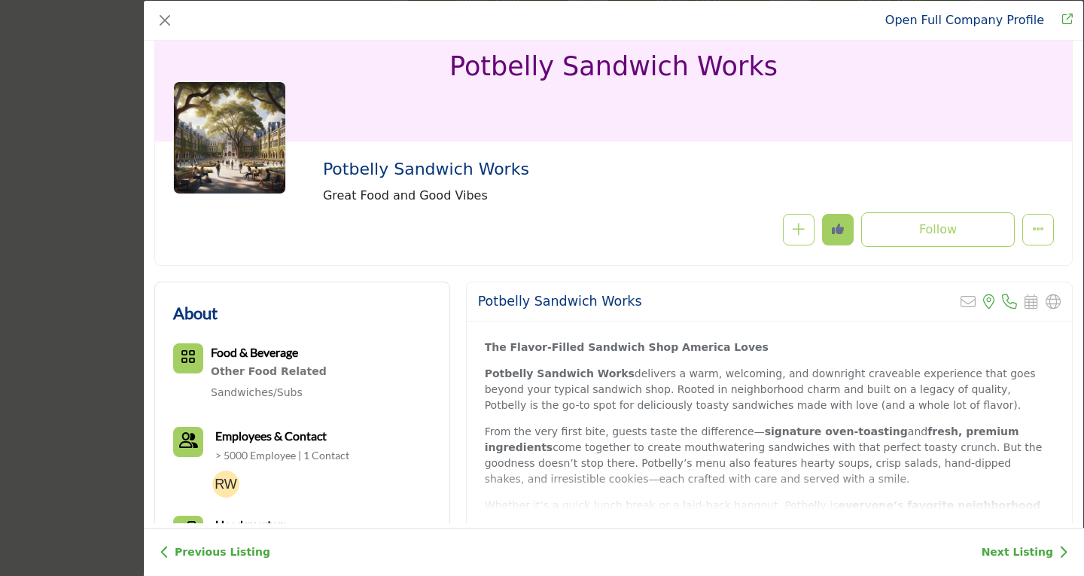
scroll to position [362, 0]
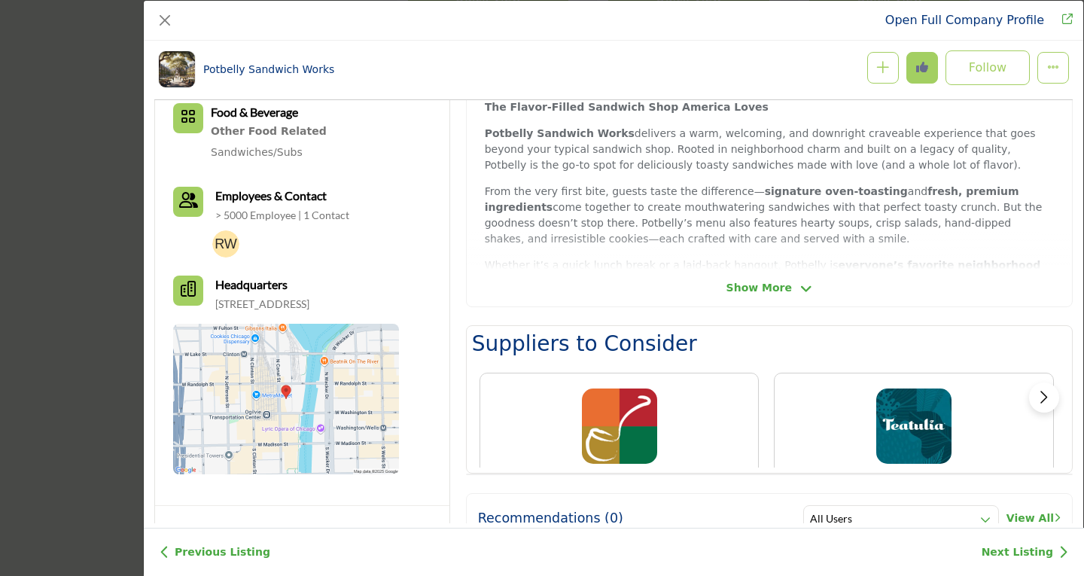
click at [752, 288] on span "Show More" at bounding box center [760, 288] width 66 height 16
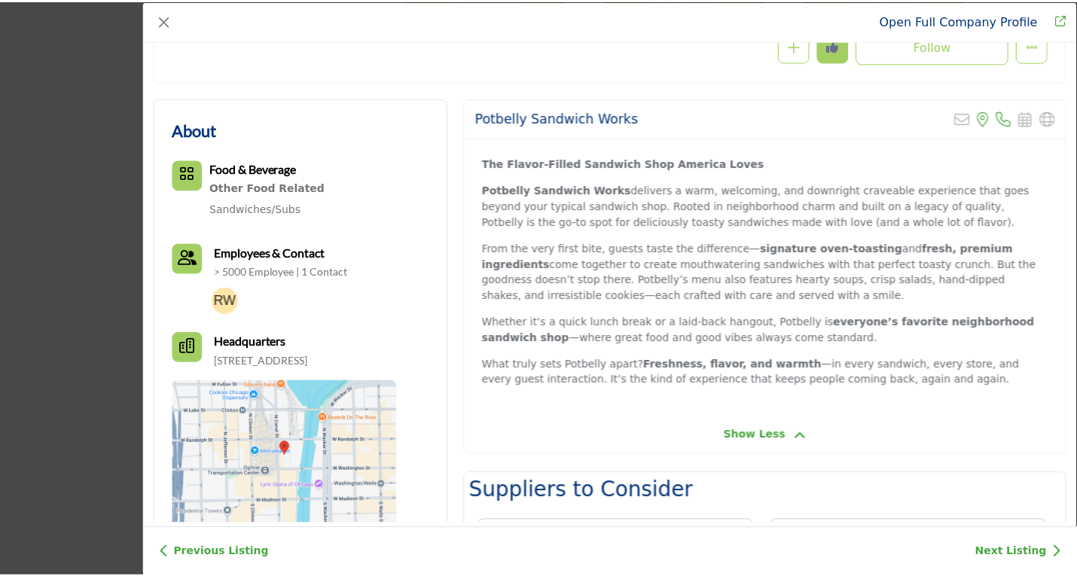
scroll to position [0, 0]
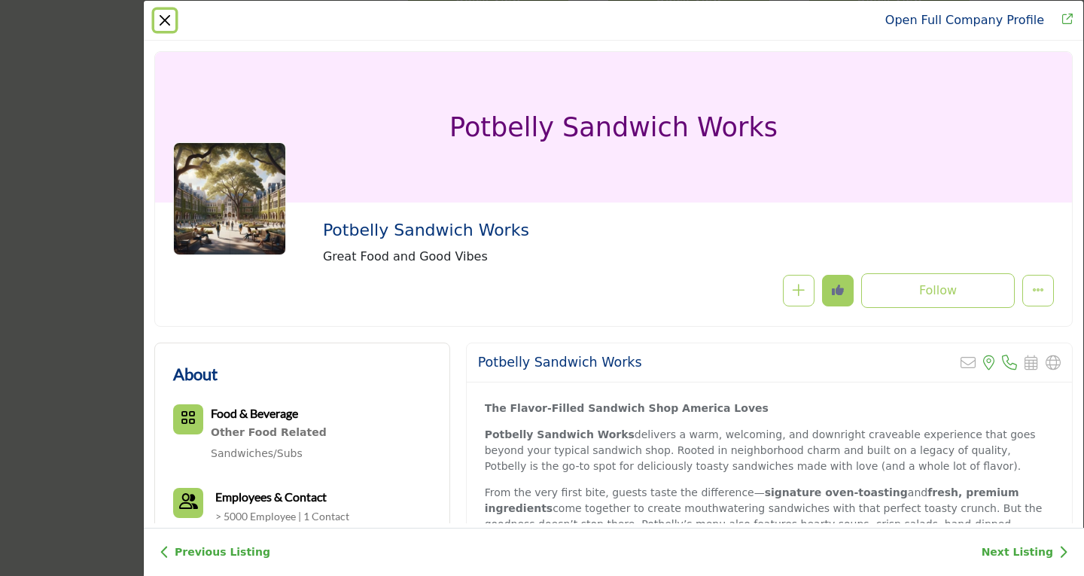
click at [165, 22] on button "Close" at bounding box center [164, 20] width 21 height 21
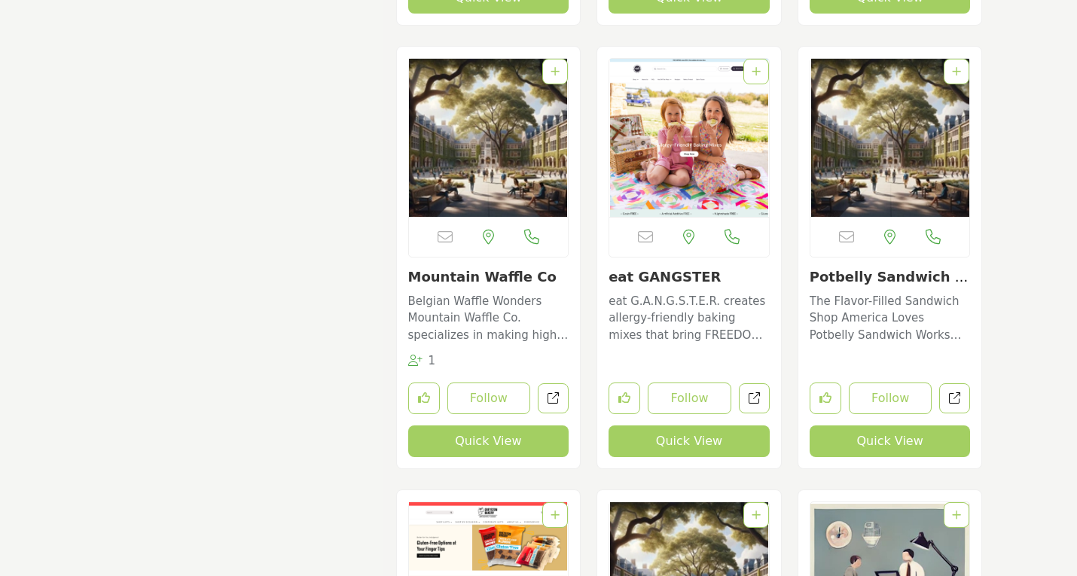
click at [468, 293] on p "Belgian Waffle Wonders Mountain Waffle Co. specializes in making high-quality, …" at bounding box center [488, 318] width 161 height 51
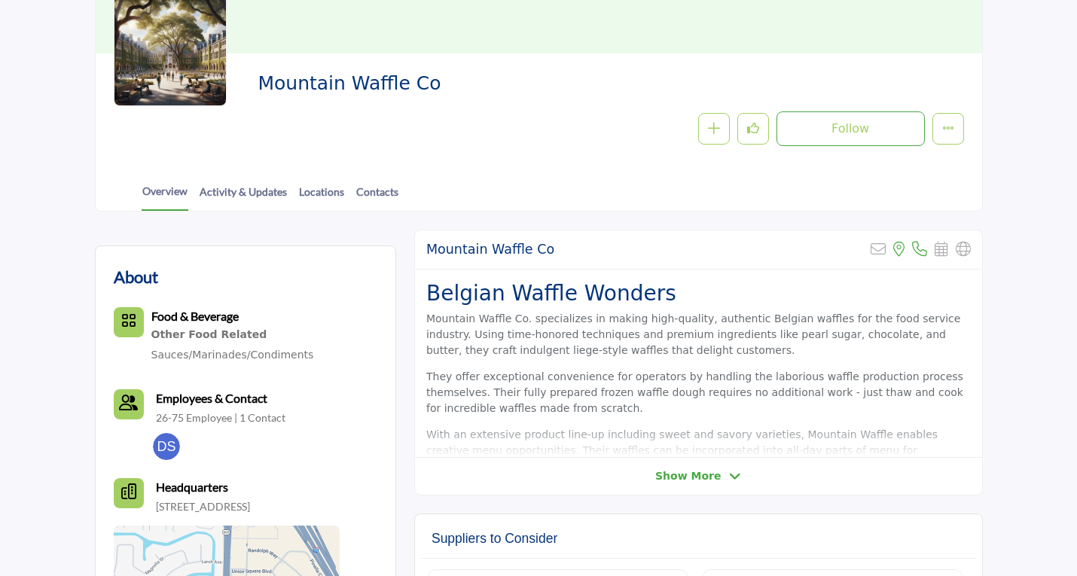
scroll to position [226, 0]
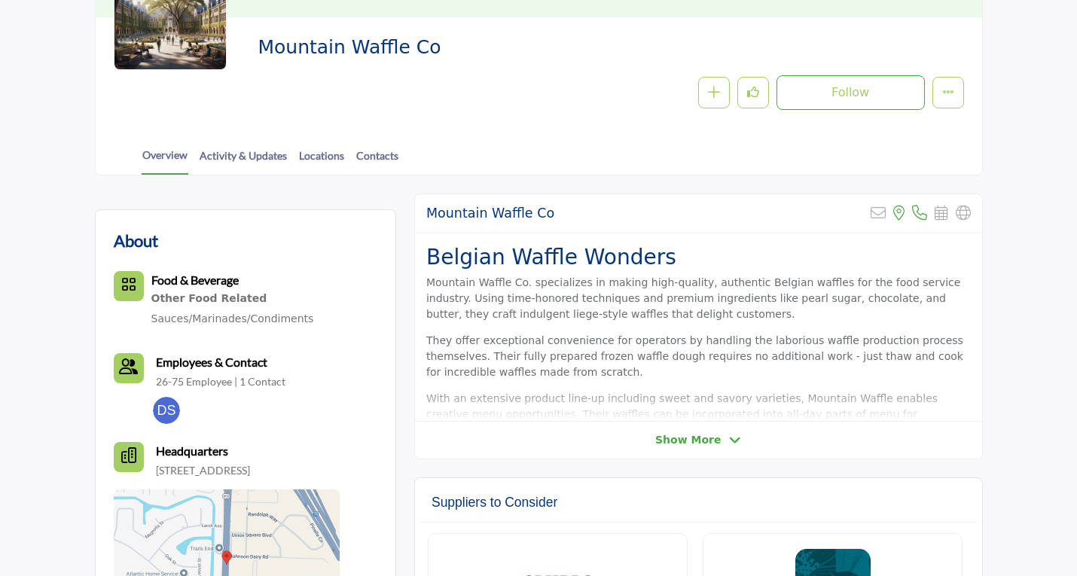
click at [673, 435] on span "Show More" at bounding box center [688, 440] width 66 height 16
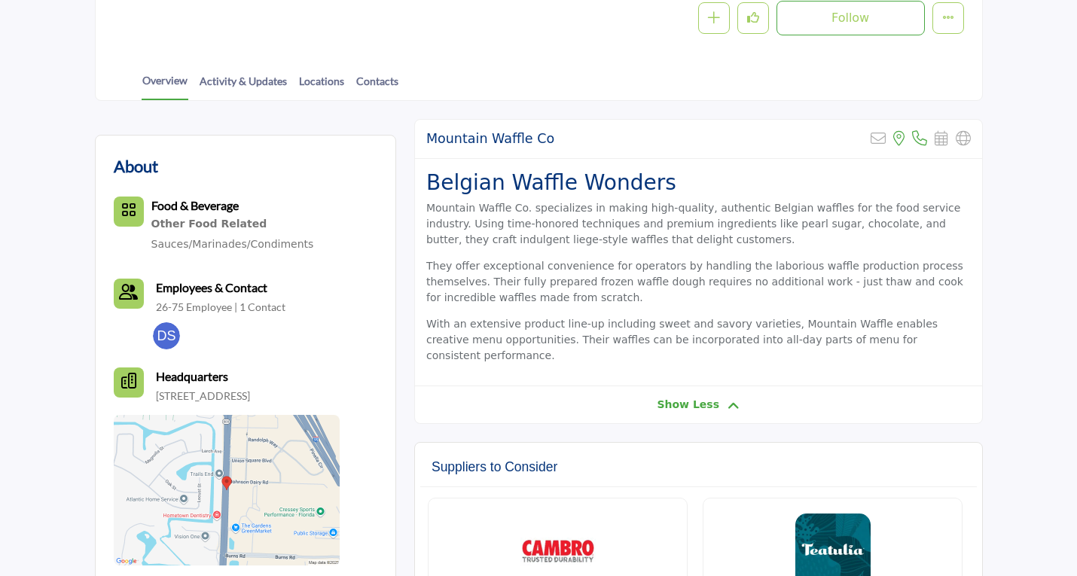
scroll to position [301, 0]
click at [687, 396] on span "Show Less" at bounding box center [688, 404] width 63 height 16
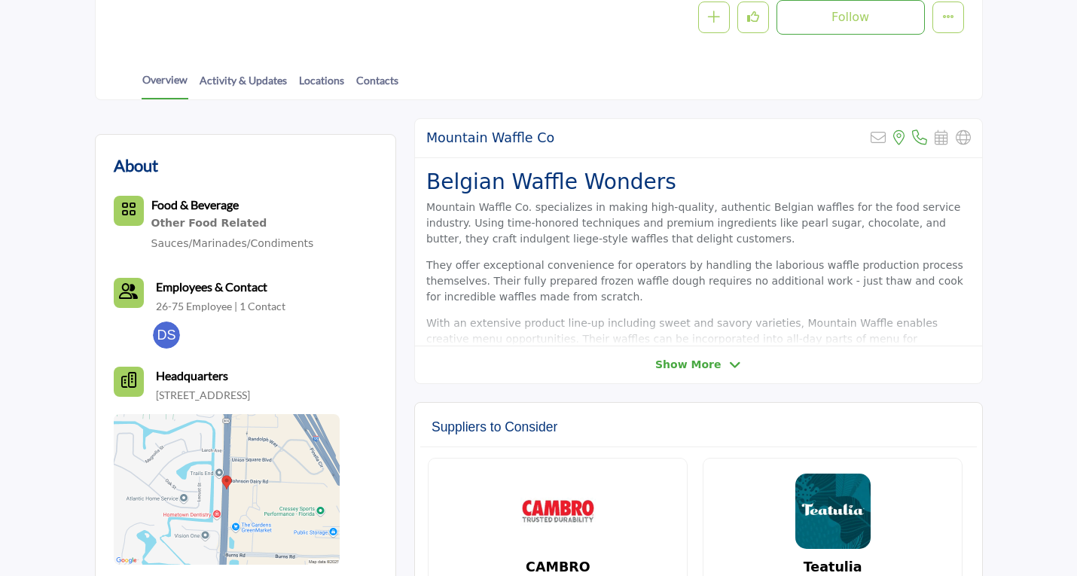
click at [684, 374] on div "Mountain Waffle Co Sorry, but this listing is on a subscription plan which does…" at bounding box center [698, 251] width 569 height 266
click at [696, 361] on span "Show More" at bounding box center [688, 365] width 66 height 16
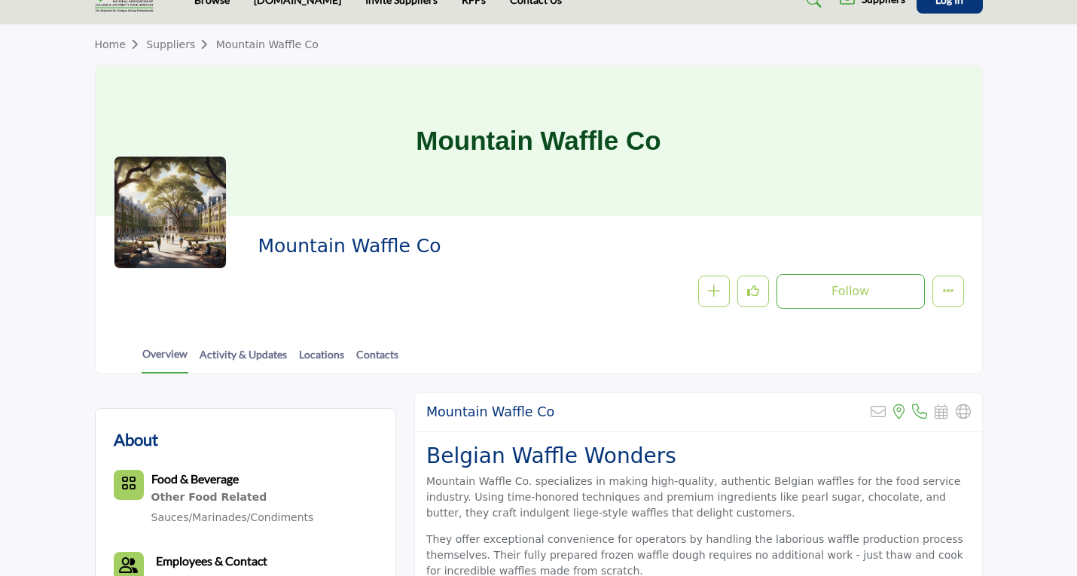
scroll to position [0, 0]
